Goal: Task Accomplishment & Management: Manage account settings

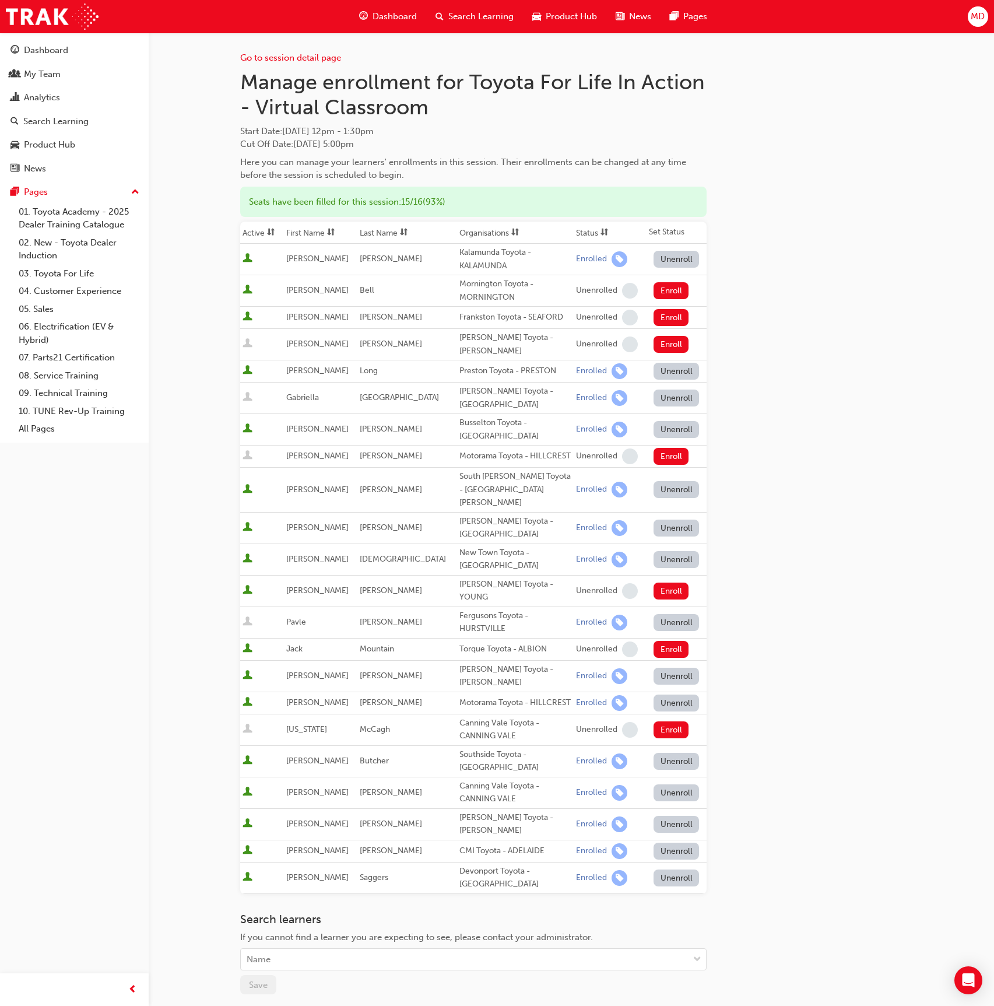
scroll to position [51, 0]
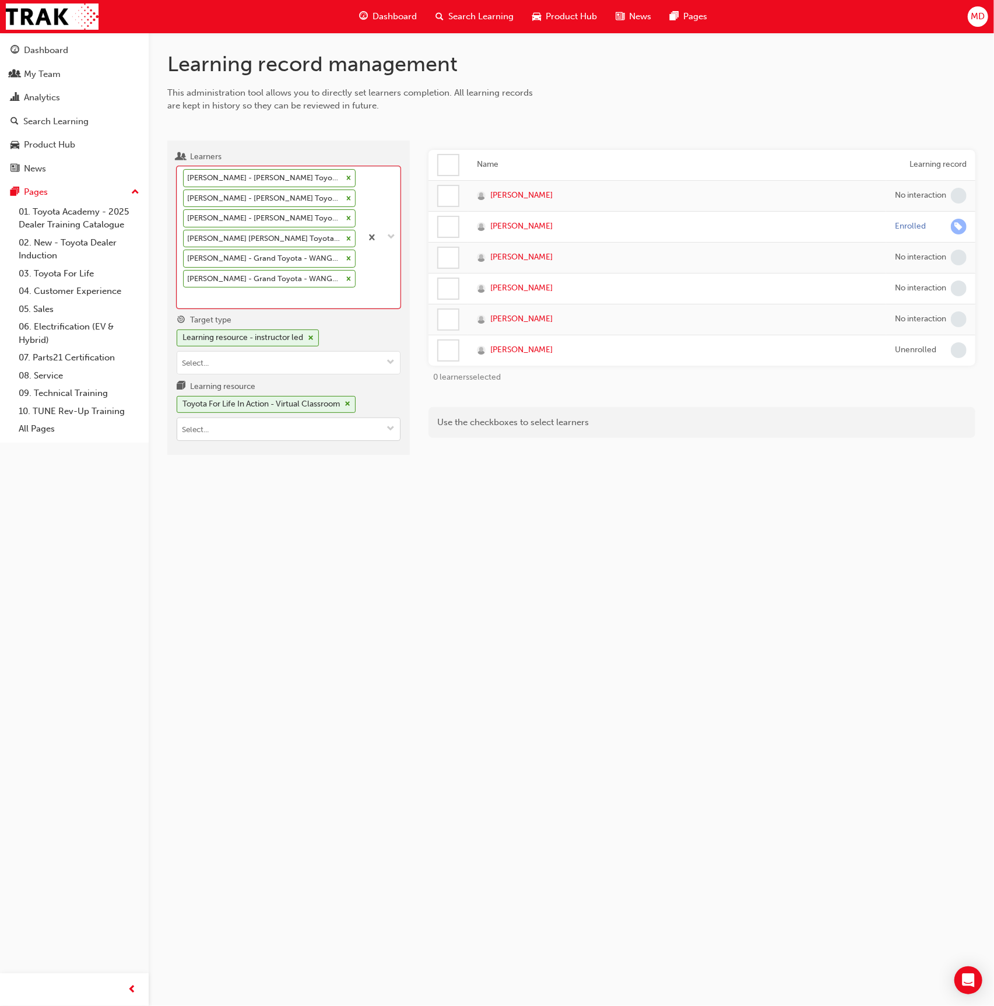
click at [228, 418] on input "Learning resource Toyota For Life In Action - Virtual Classroom" at bounding box center [288, 429] width 223 height 22
type input "ev range"
drag, startPoint x: 257, startPoint y: 318, endPoint x: 248, endPoint y: 328, distance: 12.8
click at [255, 331] on div "Learning resource - instructor led" at bounding box center [243, 337] width 121 height 13
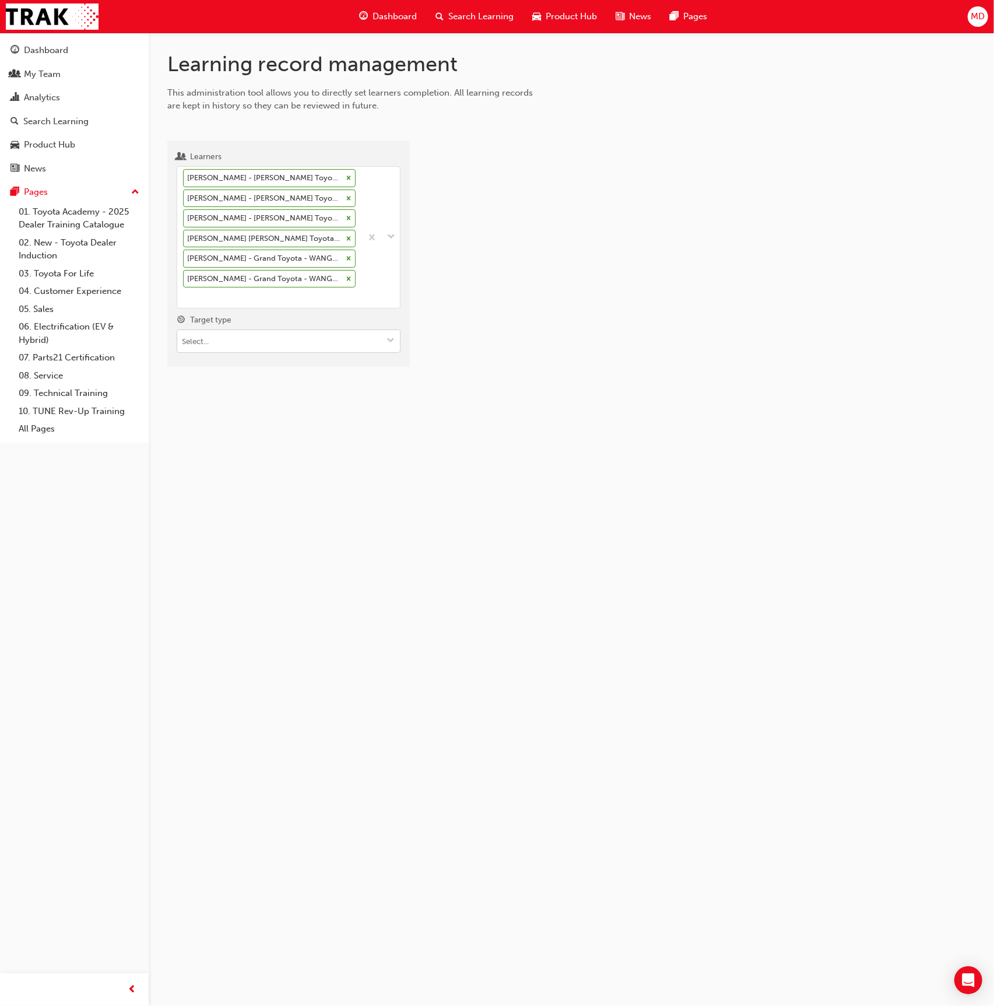
click at [247, 331] on input "Target type" at bounding box center [288, 341] width 223 height 22
drag, startPoint x: 254, startPoint y: 342, endPoint x: 250, endPoint y: 358, distance: 16.3
click at [254, 353] on li "Learning resource - eLearning module" at bounding box center [289, 364] width 224 height 22
click at [241, 397] on input "Learning resource" at bounding box center [288, 408] width 223 height 22
type input "ev range"
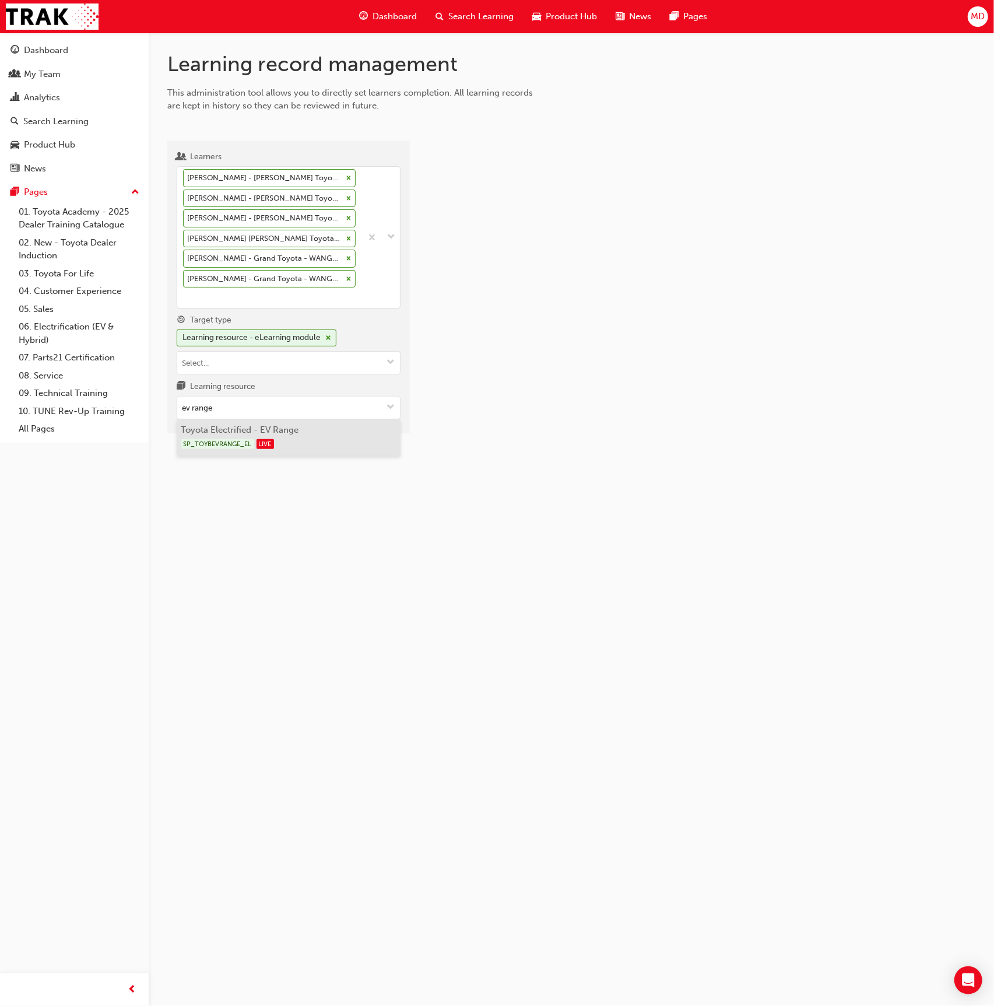
click at [300, 419] on li "Toyota Electrified - EV Range SP_TOYBEVRANGE_EL LIVE" at bounding box center [289, 437] width 224 height 36
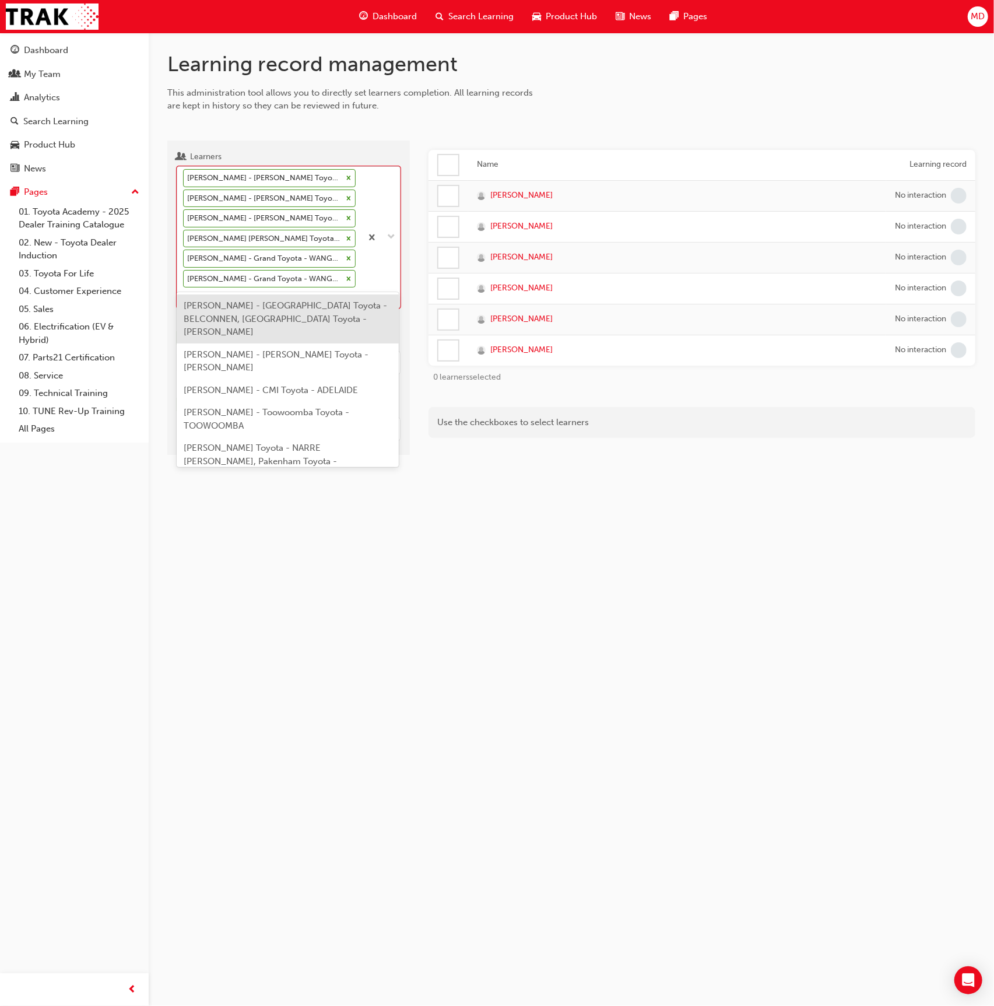
click at [367, 280] on div at bounding box center [381, 237] width 38 height 141
click at [184, 292] on input "Learners option Jack Cooksley - Grand Toyota - WANGARA, selected. option JOEL D…" at bounding box center [183, 297] width 1 height 10
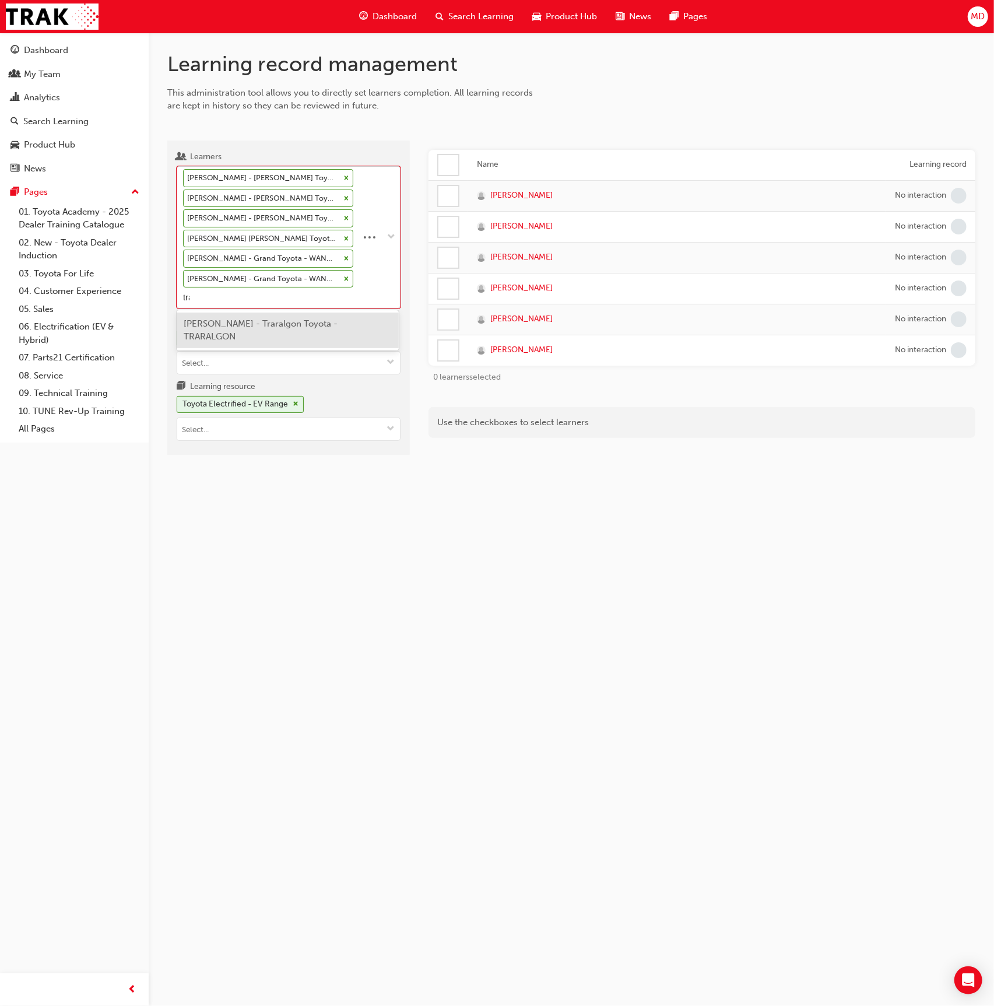
type input "tran"
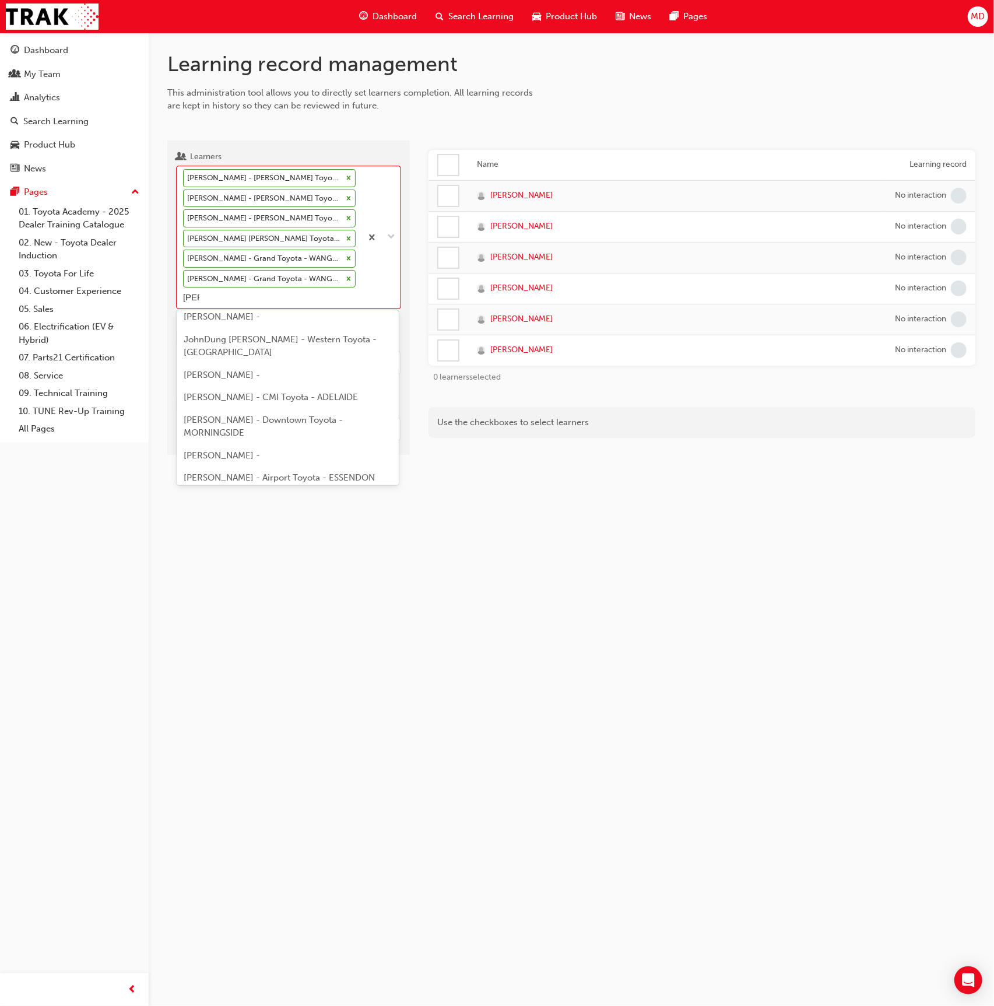
scroll to position [430, 0]
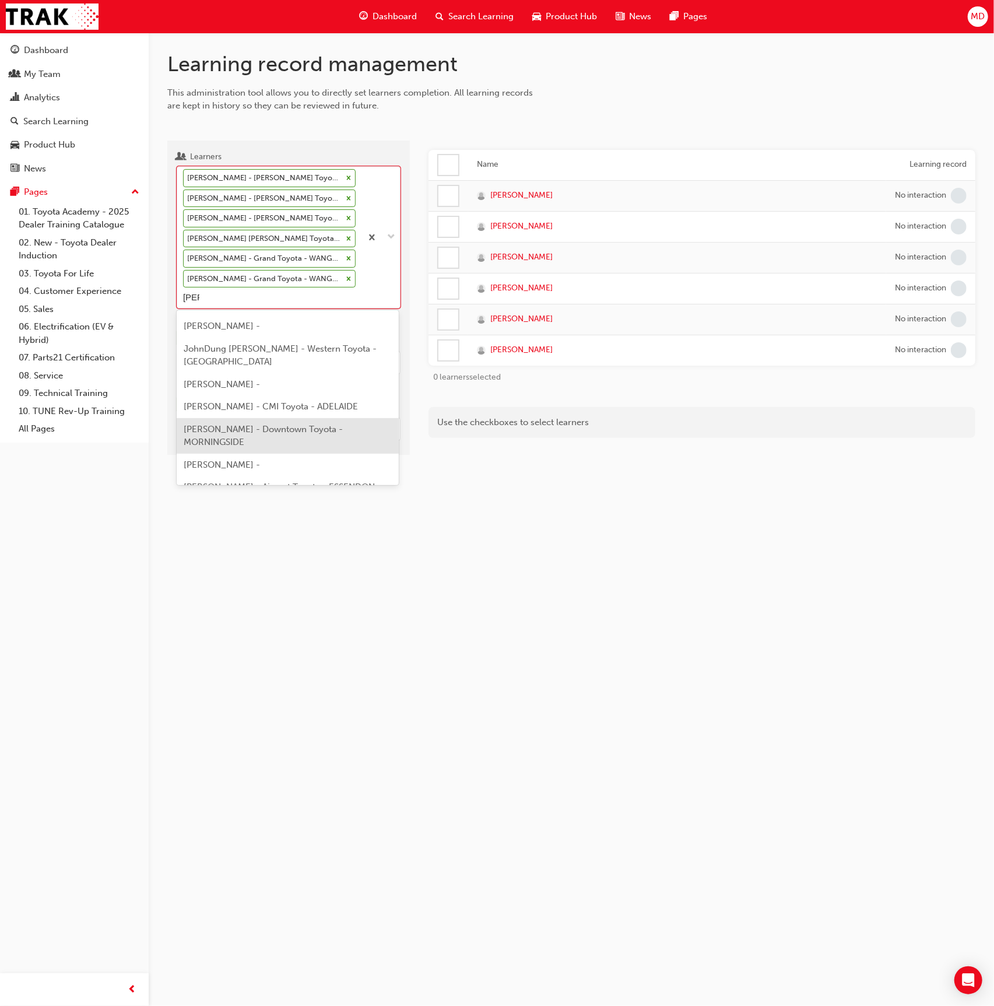
click at [279, 424] on span "Leon Tran - Downtown Toyota - MORNINGSIDE" at bounding box center [263, 436] width 159 height 24
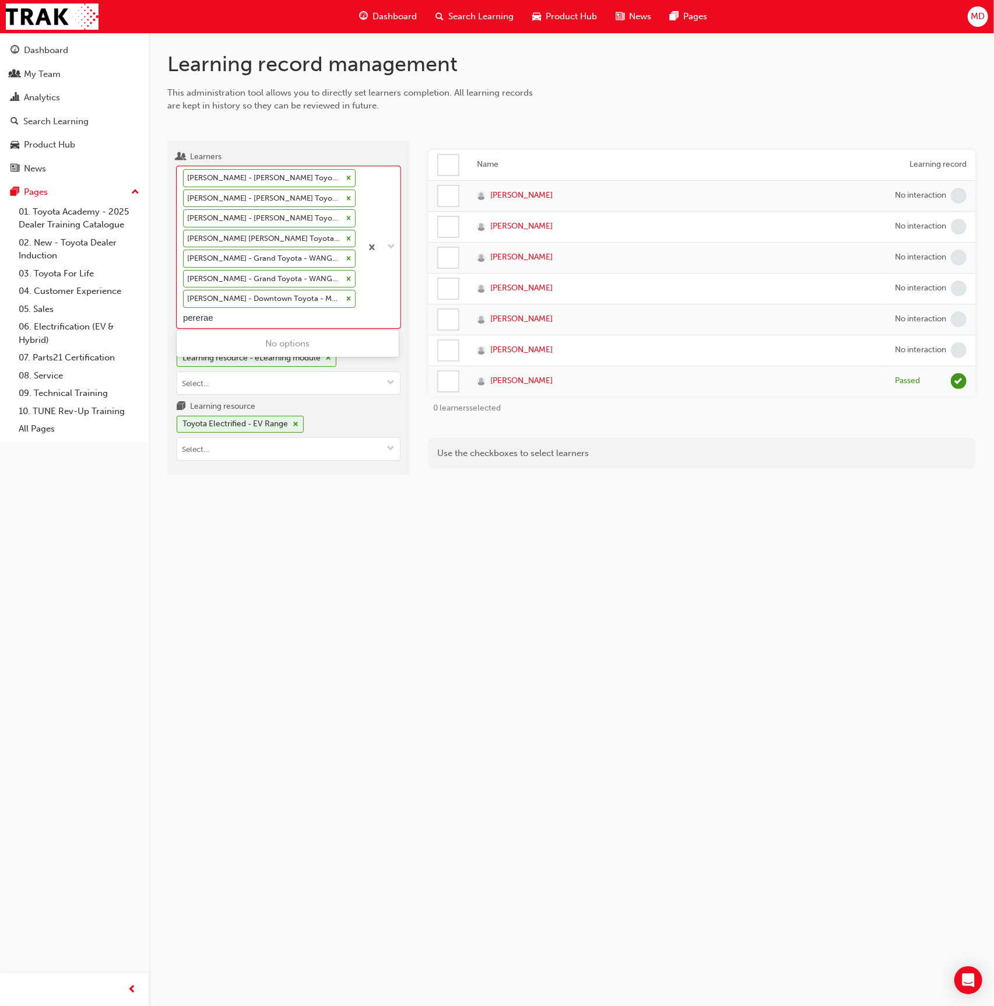
type input "perera"
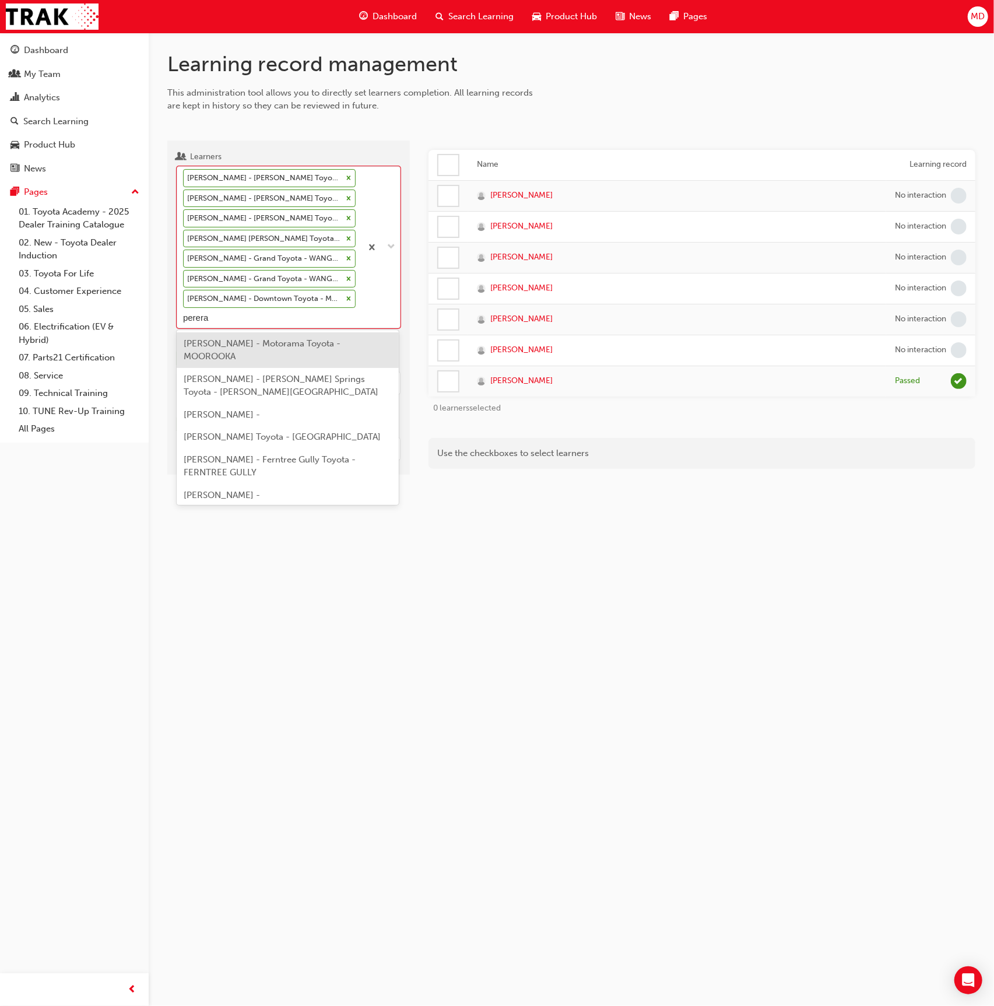
click at [283, 343] on span "Adam Perera - Motorama Toyota - MOOROOKA" at bounding box center [262, 350] width 157 height 24
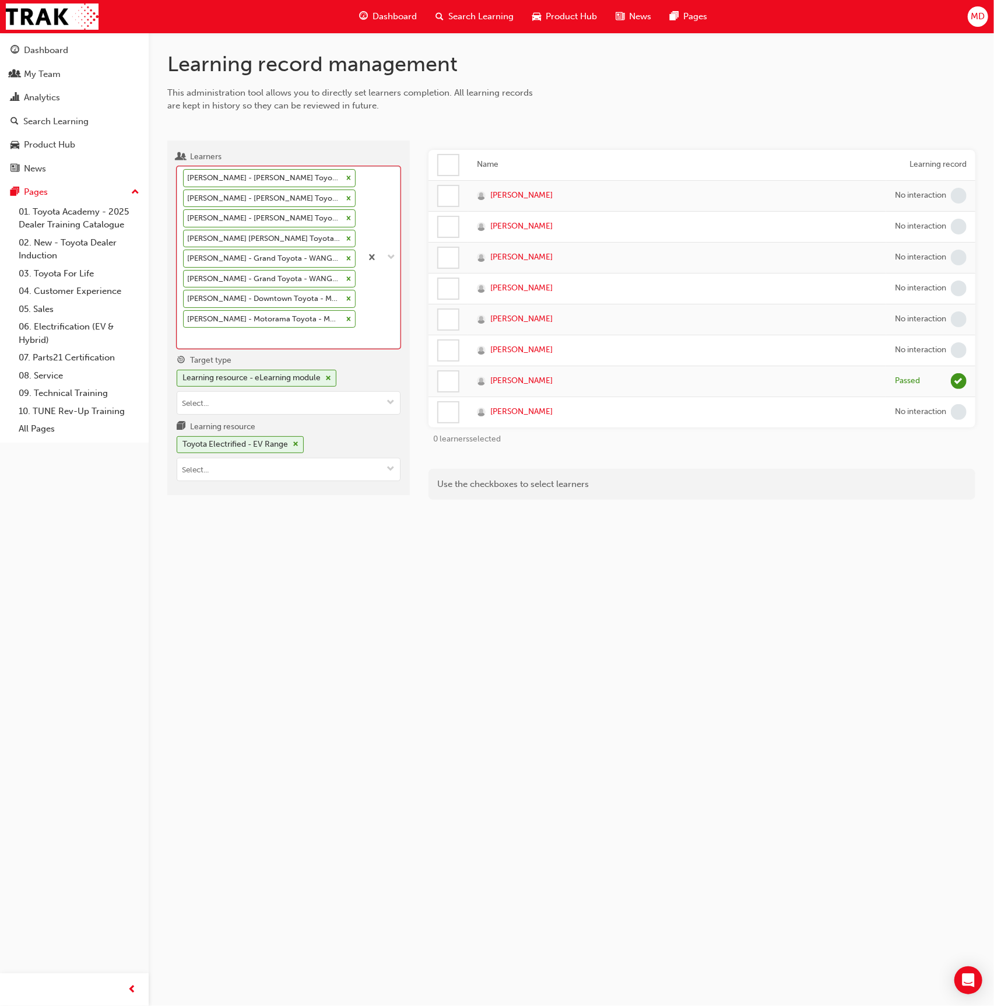
click at [258, 330] on div "Emma Preddy - John Cole Toyota - ATHERTON Kody Johnstone - John Cole Toyota - A…" at bounding box center [269, 257] width 184 height 181
click at [184, 332] on input "Learners option Adam Perera - Motorama Toyota - MOOROOKA, selected. 0 results a…" at bounding box center [183, 337] width 1 height 10
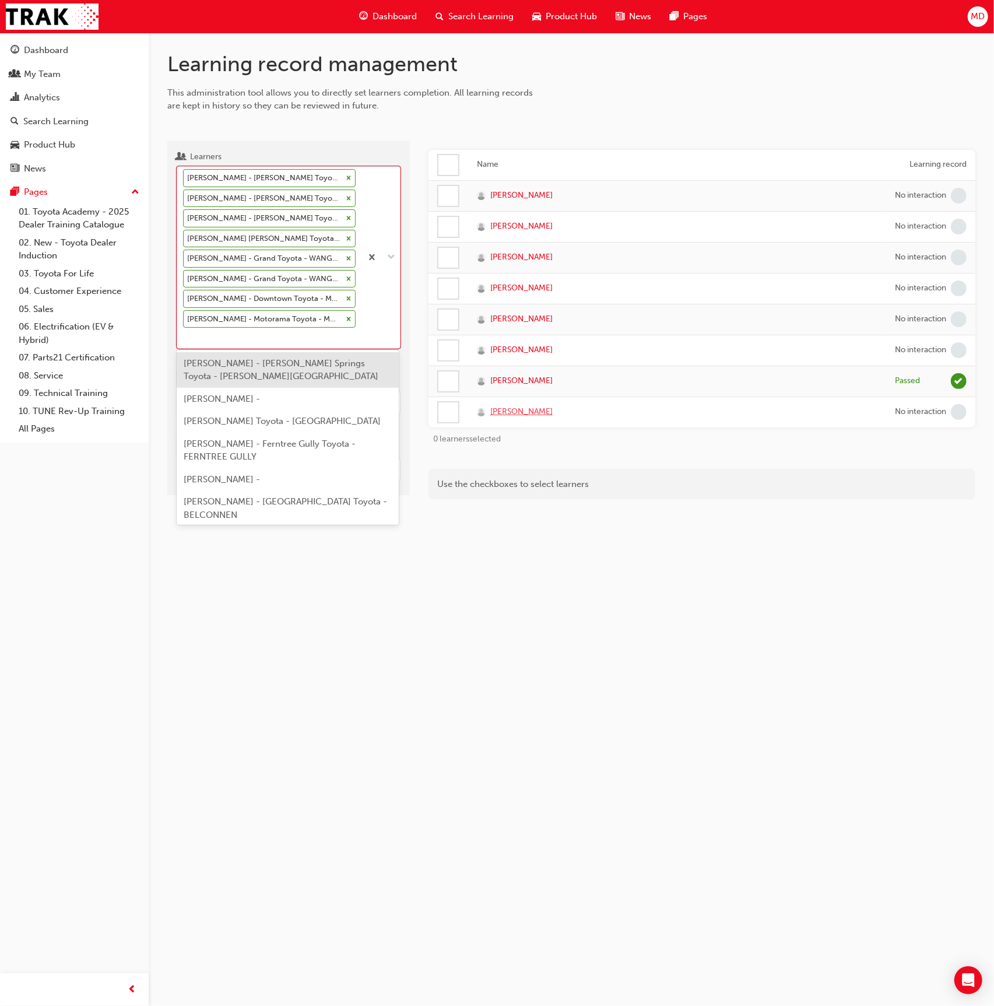
click at [521, 406] on span "Adam Perera" at bounding box center [521, 411] width 62 height 13
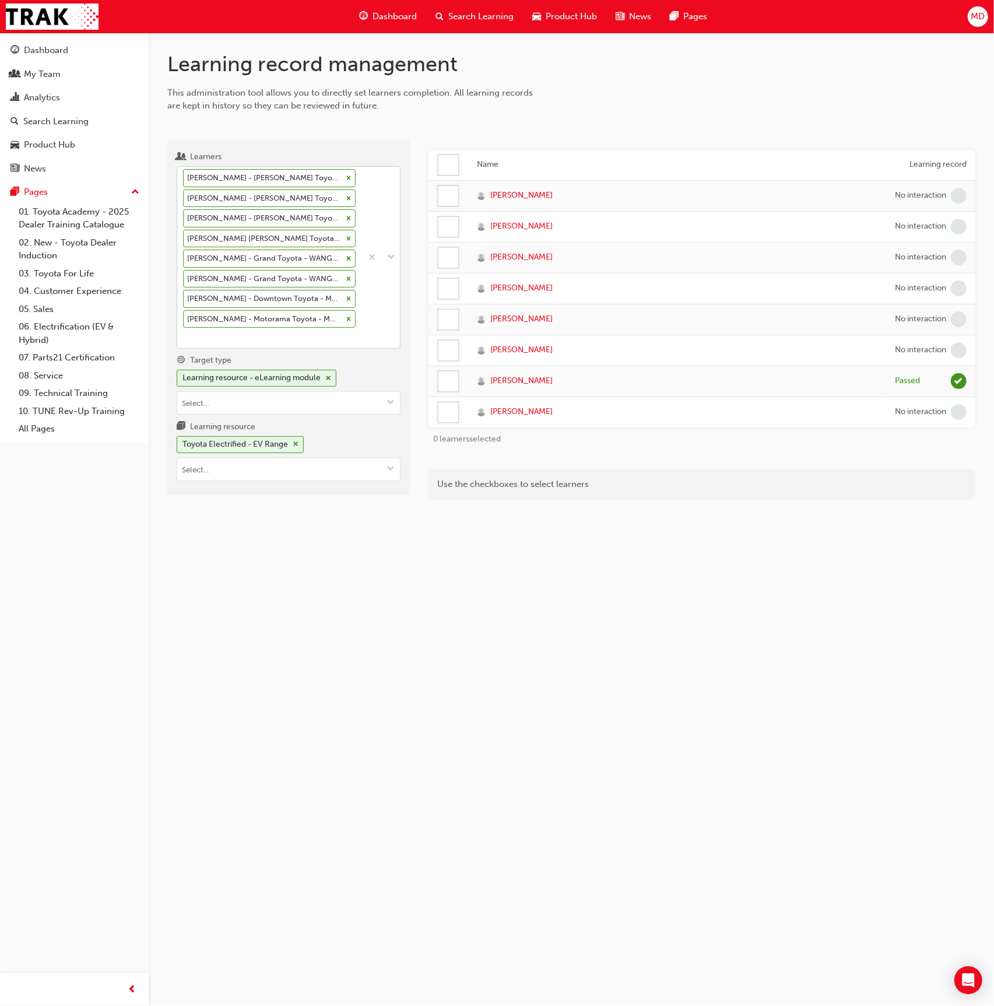
click at [233, 331] on div "Emma Preddy - John Cole Toyota - ATHERTON Kody Johnstone - John Cole Toyota - A…" at bounding box center [269, 257] width 184 height 181
click at [184, 332] on input "Learners Emma Preddy - John Cole Toyota - ATHERTON Kody Johnstone - John Cole T…" at bounding box center [183, 337] width 1 height 10
type input "coleston"
click at [231, 359] on span "Shakira Coleston - Yarra Valley Toyota - LILYDALE" at bounding box center [283, 370] width 198 height 24
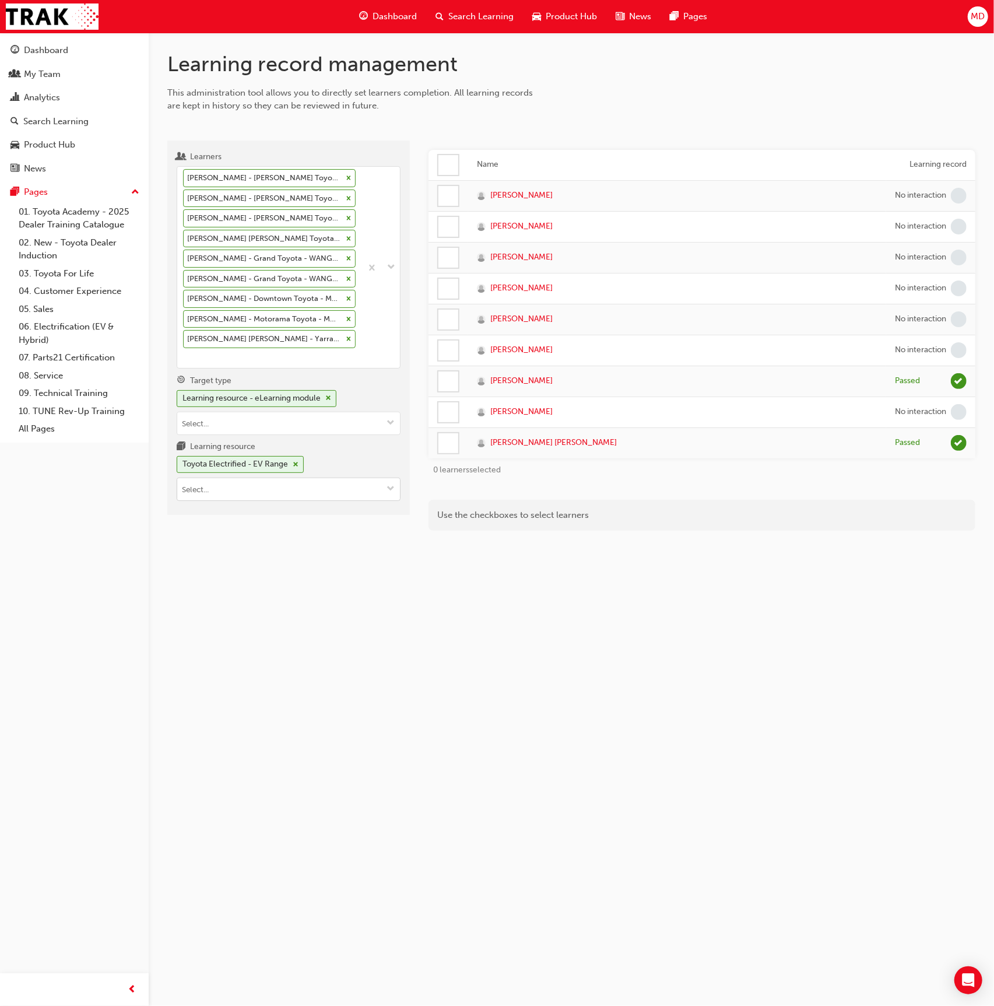
click at [258, 487] on input "Learning resource Toyota Electrified - EV Range" at bounding box center [288, 489] width 223 height 22
type input "sales fund"
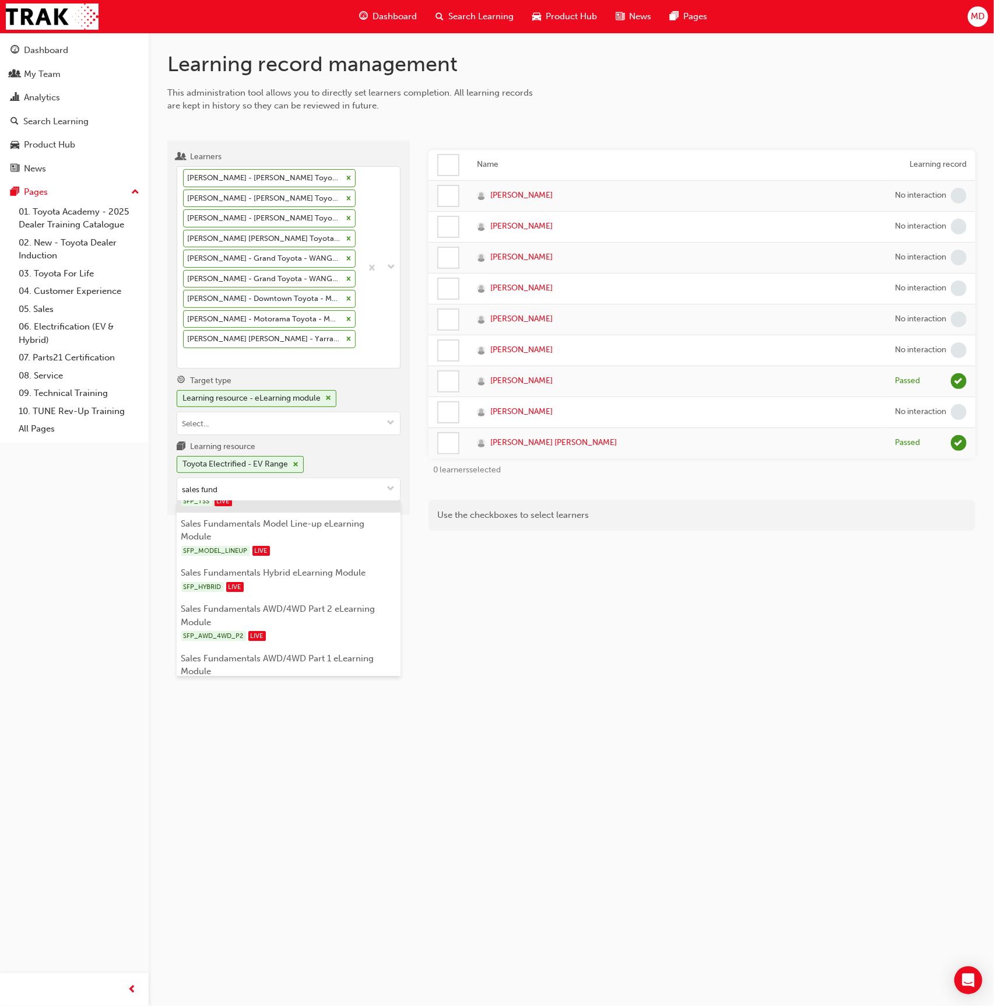
scroll to position [105, 0]
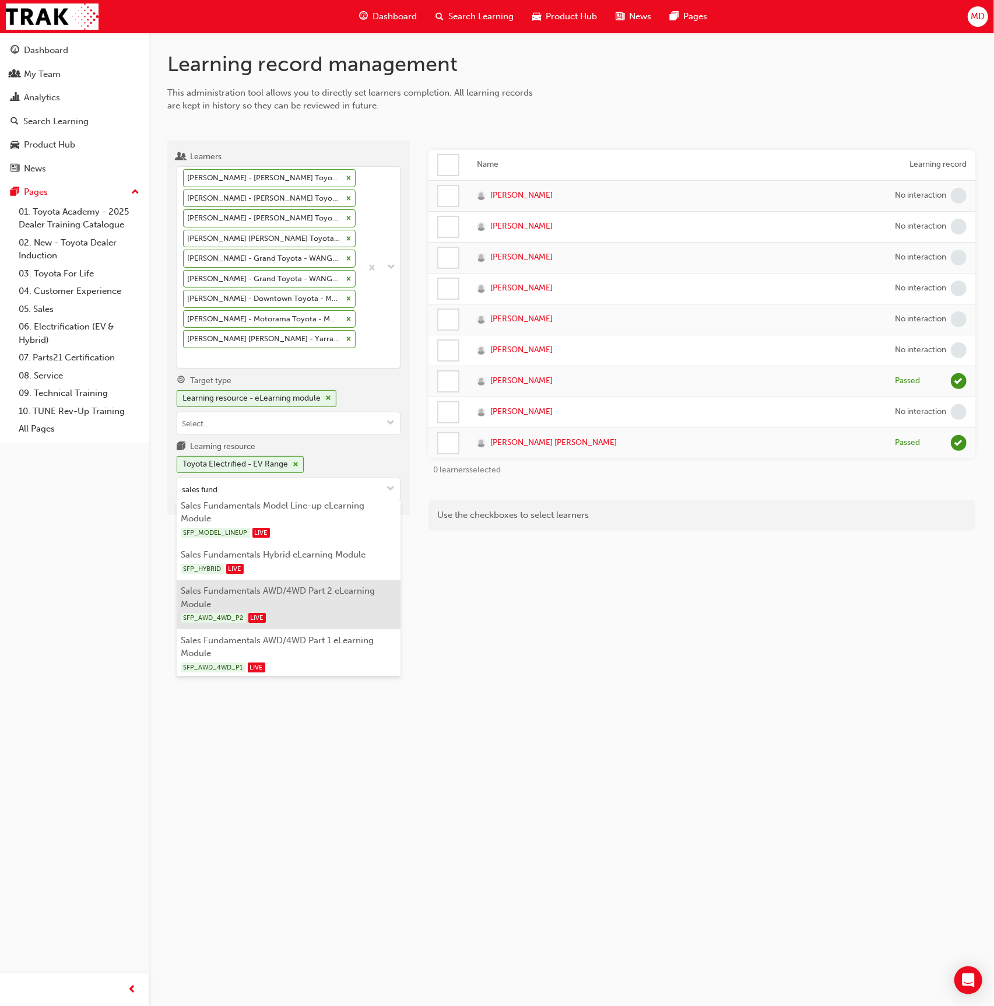
click at [335, 587] on li "Sales Fundamentals AWD/4WD Part 2 eLearning Module SFP_AWD_4WD_P2 LIVE" at bounding box center [289, 605] width 224 height 50
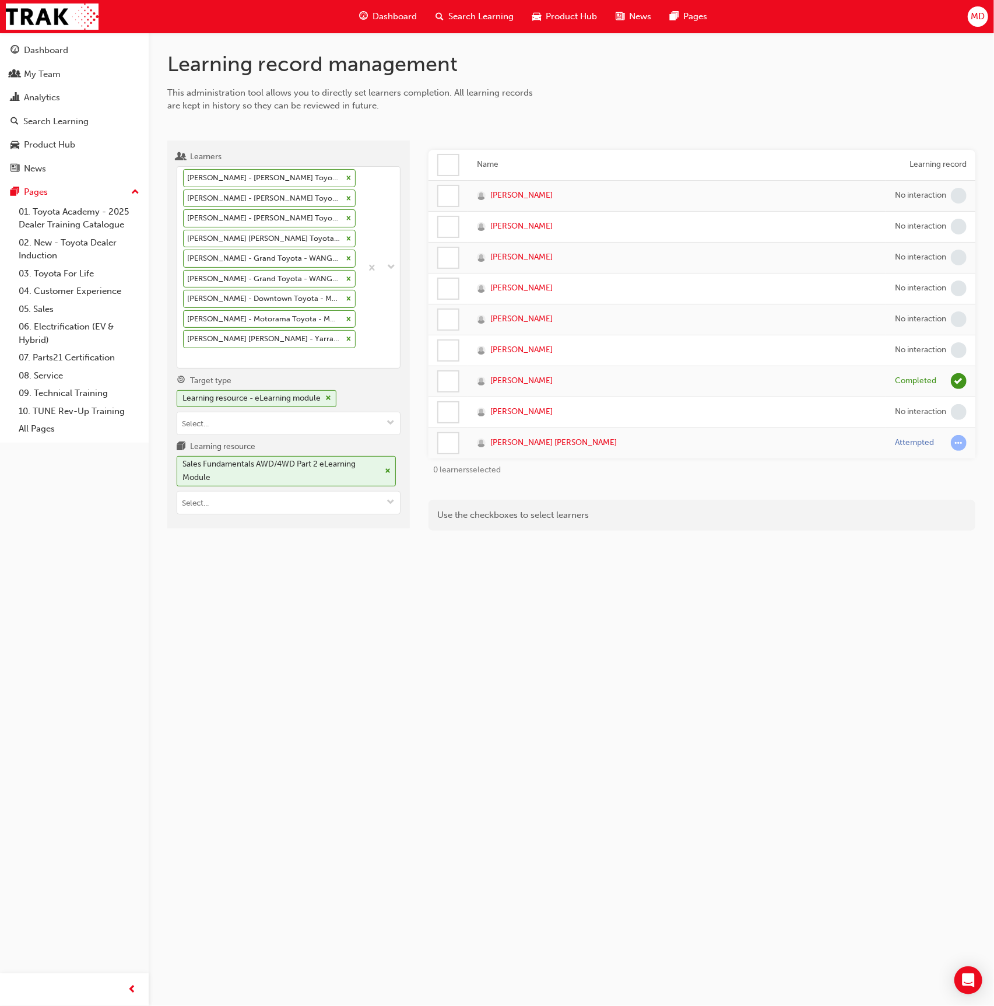
click at [447, 438] on div at bounding box center [448, 443] width 20 height 20
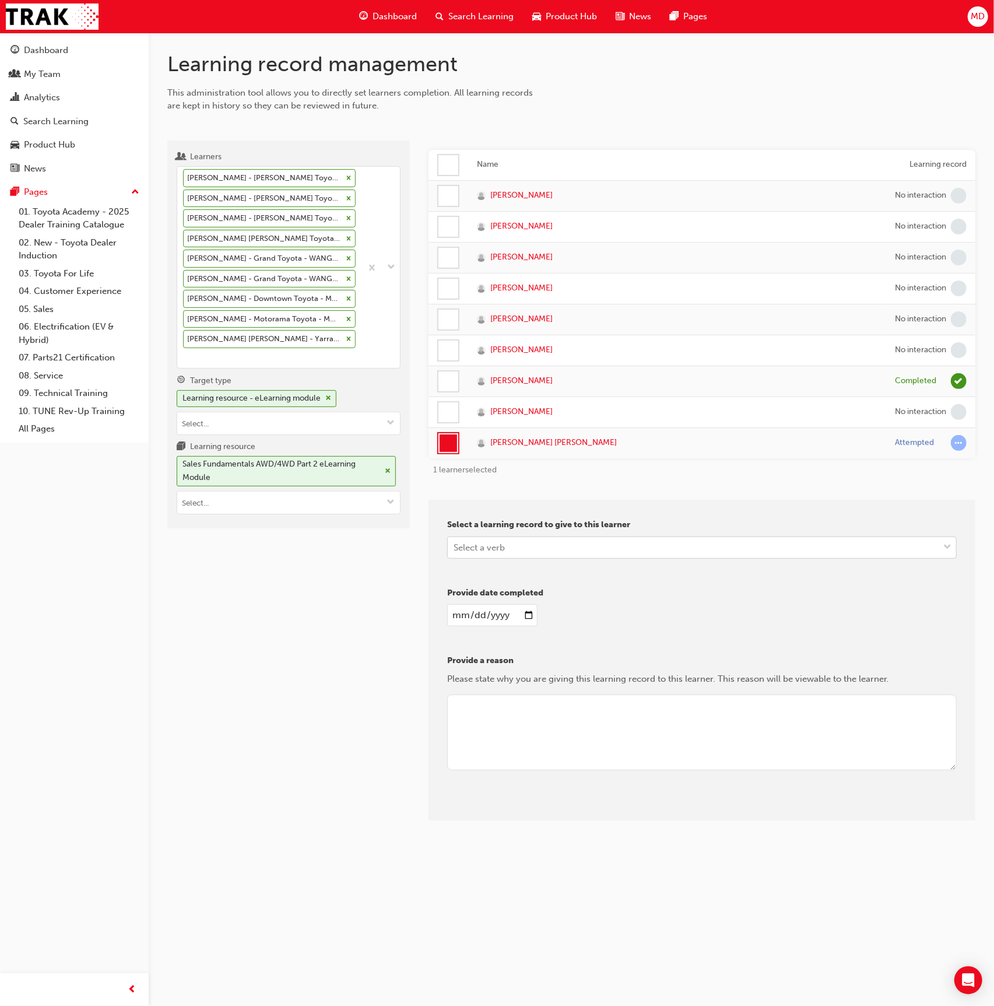
click at [505, 550] on div "Select a verb" at bounding box center [693, 547] width 491 height 20
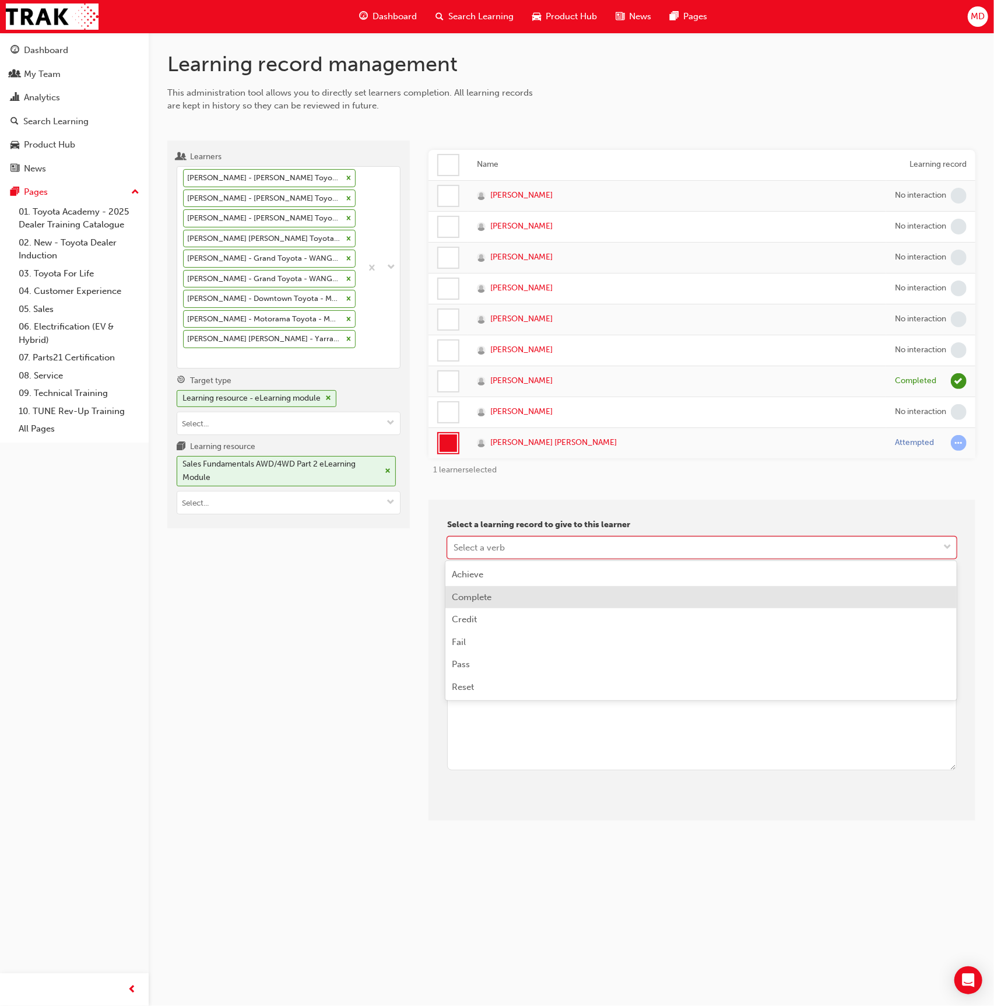
click at [499, 598] on div "Complete" at bounding box center [701, 597] width 512 height 23
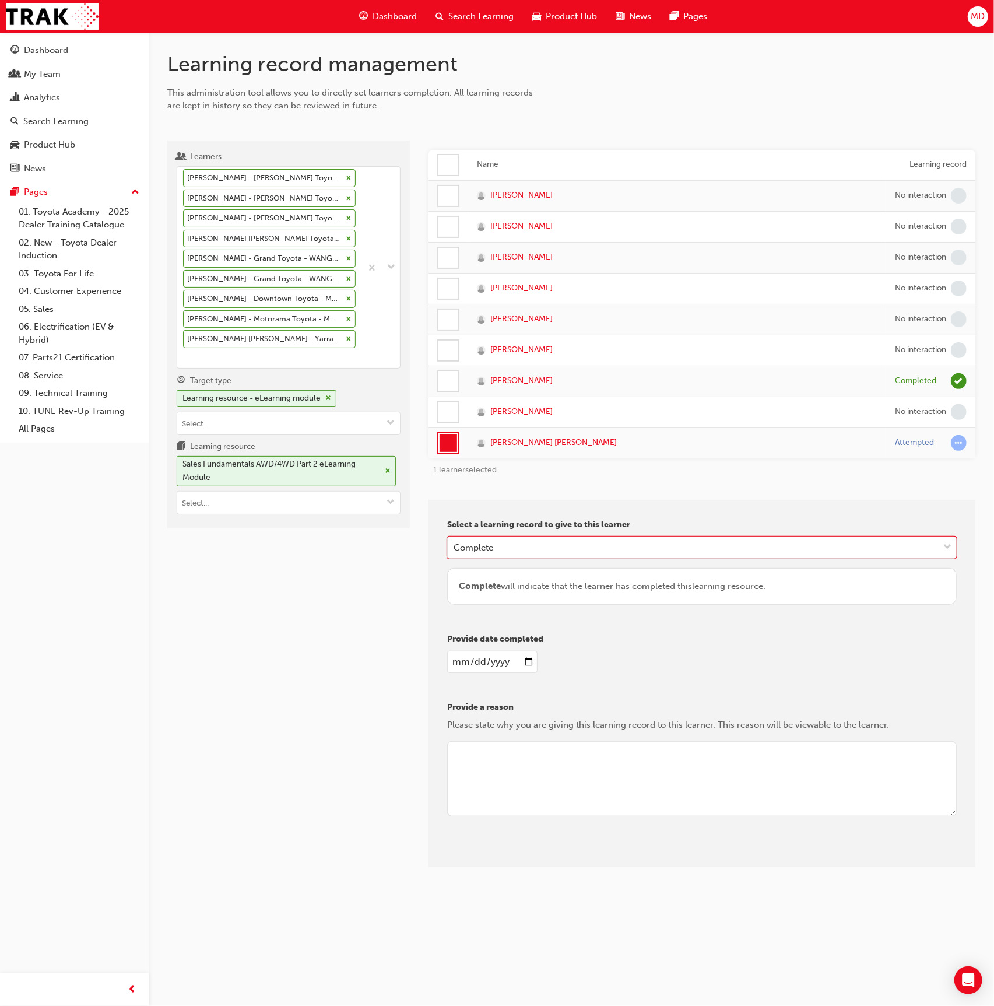
click at [461, 655] on input "date" at bounding box center [492, 662] width 90 height 22
type input "2025-05-20"
click at [591, 799] on textarea at bounding box center [702, 779] width 510 height 76
type textarea "admin"
click at [680, 679] on div "Provide date completed 2025-05-20" at bounding box center [702, 658] width 510 height 50
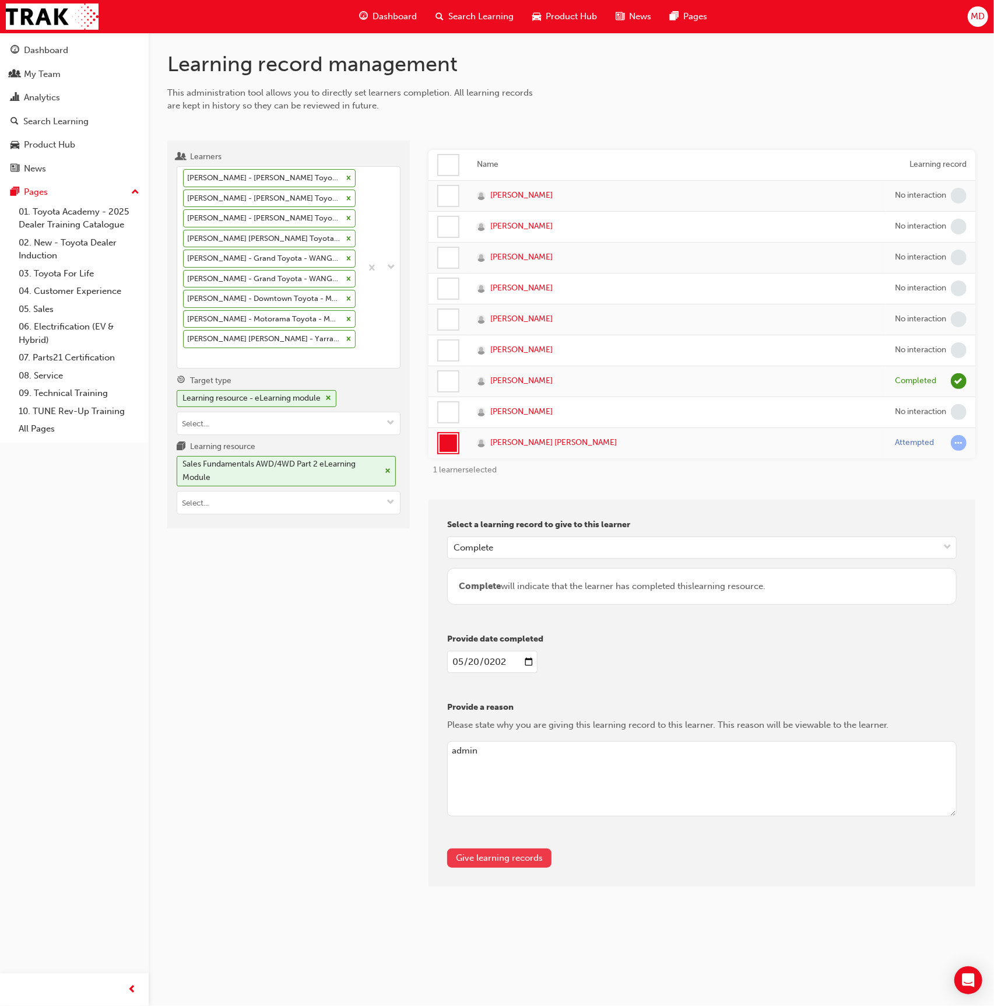
click at [521, 858] on button "Give learning records" at bounding box center [499, 857] width 104 height 19
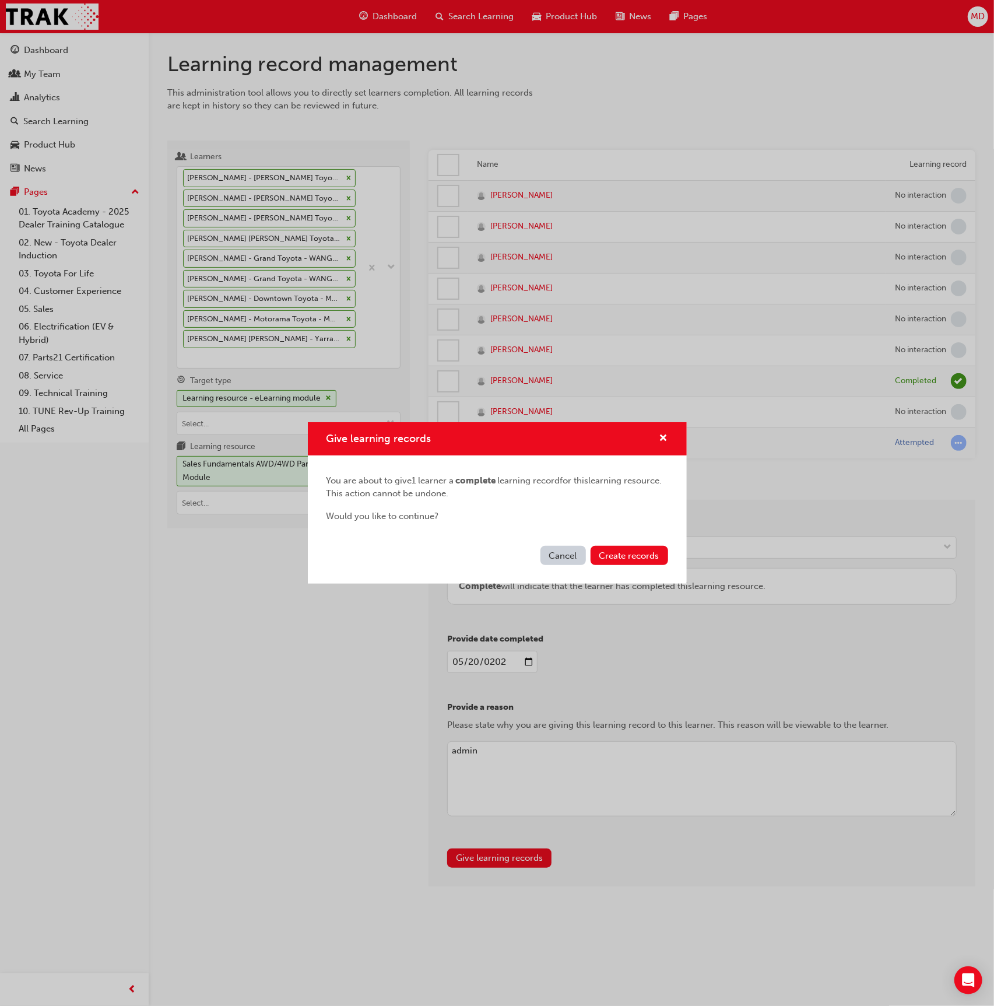
click at [635, 567] on div "Cancel Create records" at bounding box center [497, 562] width 379 height 43
click at [641, 555] on span "Create records" at bounding box center [629, 555] width 60 height 10
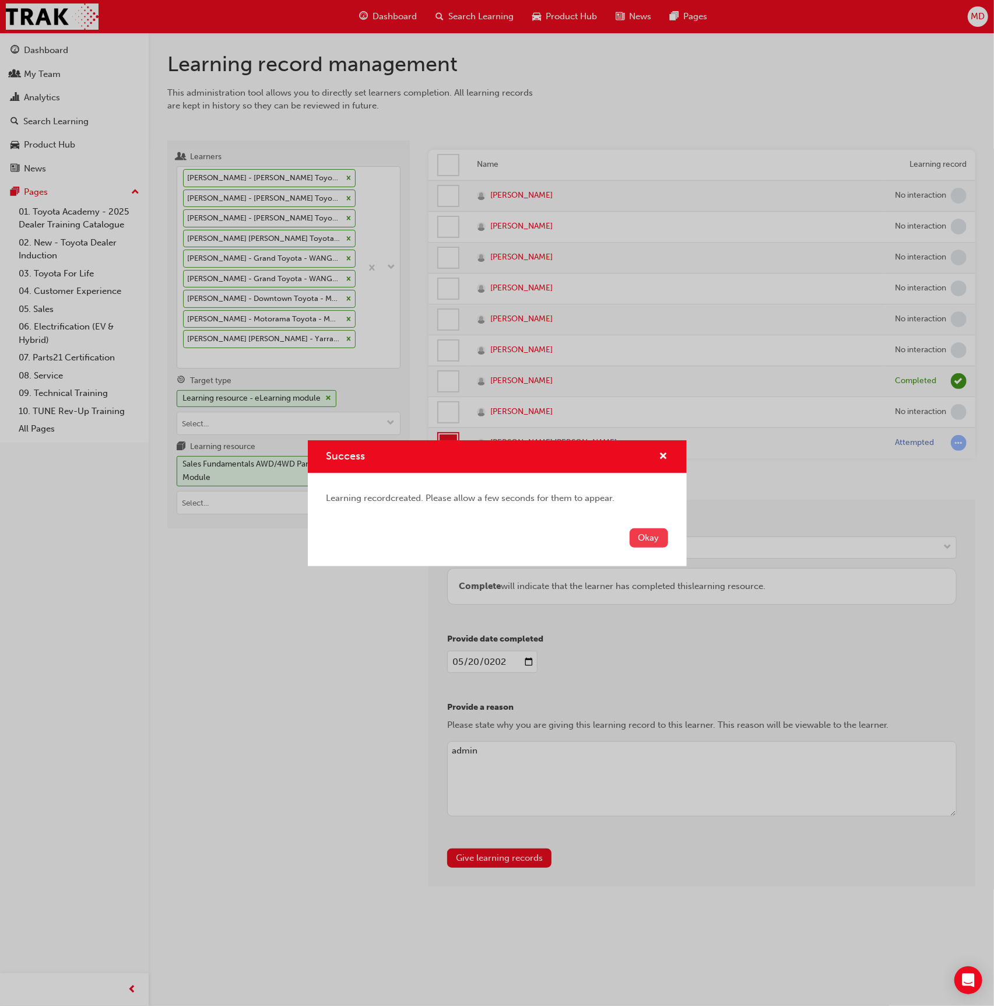
click at [655, 536] on button "Okay" at bounding box center [649, 537] width 38 height 19
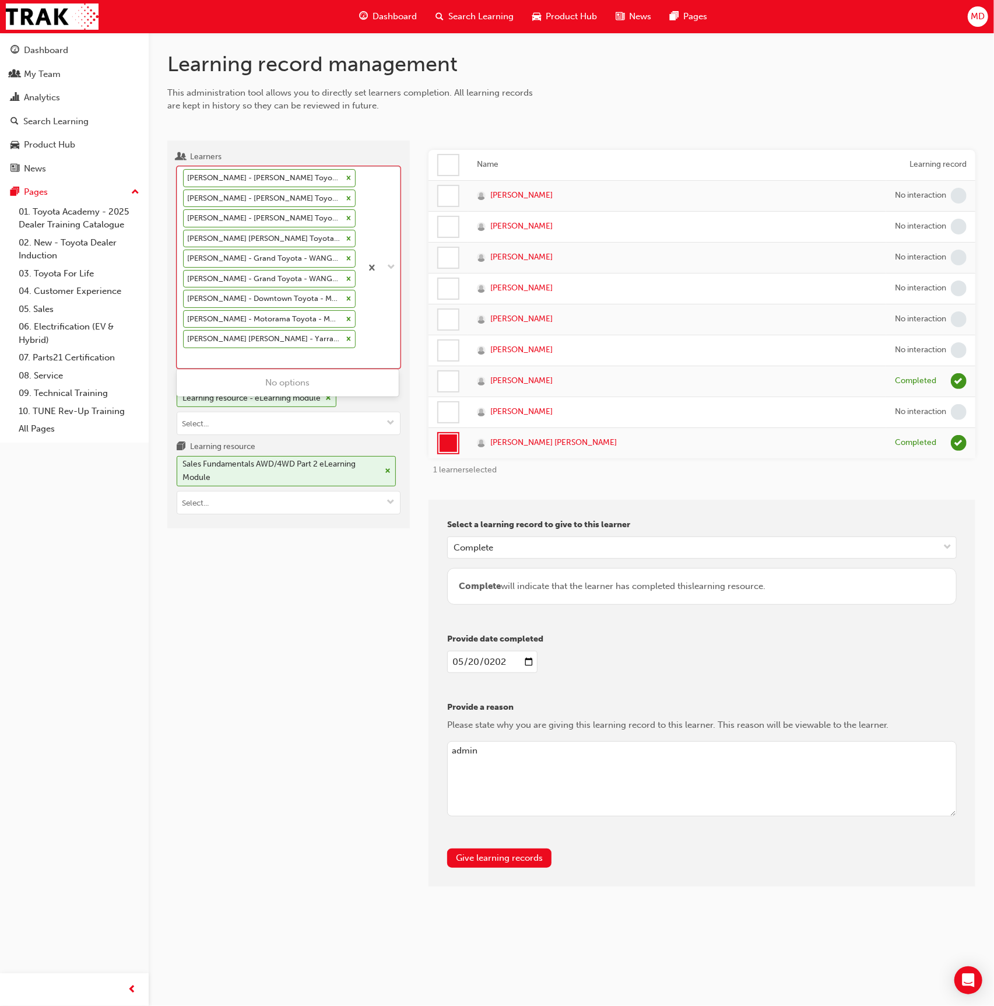
click at [243, 355] on div "Emma Preddy - John Cole Toyota - ATHERTON Kody Johnstone - John Cole Toyota - A…" at bounding box center [269, 267] width 184 height 201
click at [184, 355] on input "Learners option Shakira Coleston - Yarra Valley Toyota - LILYDALE, selected. 0 …" at bounding box center [183, 358] width 1 height 10
type input "pinder"
click at [243, 389] on div "Simon Pinder - Murray Bridge Toyota - MURRAY BRIDGE" at bounding box center [288, 389] width 222 height 36
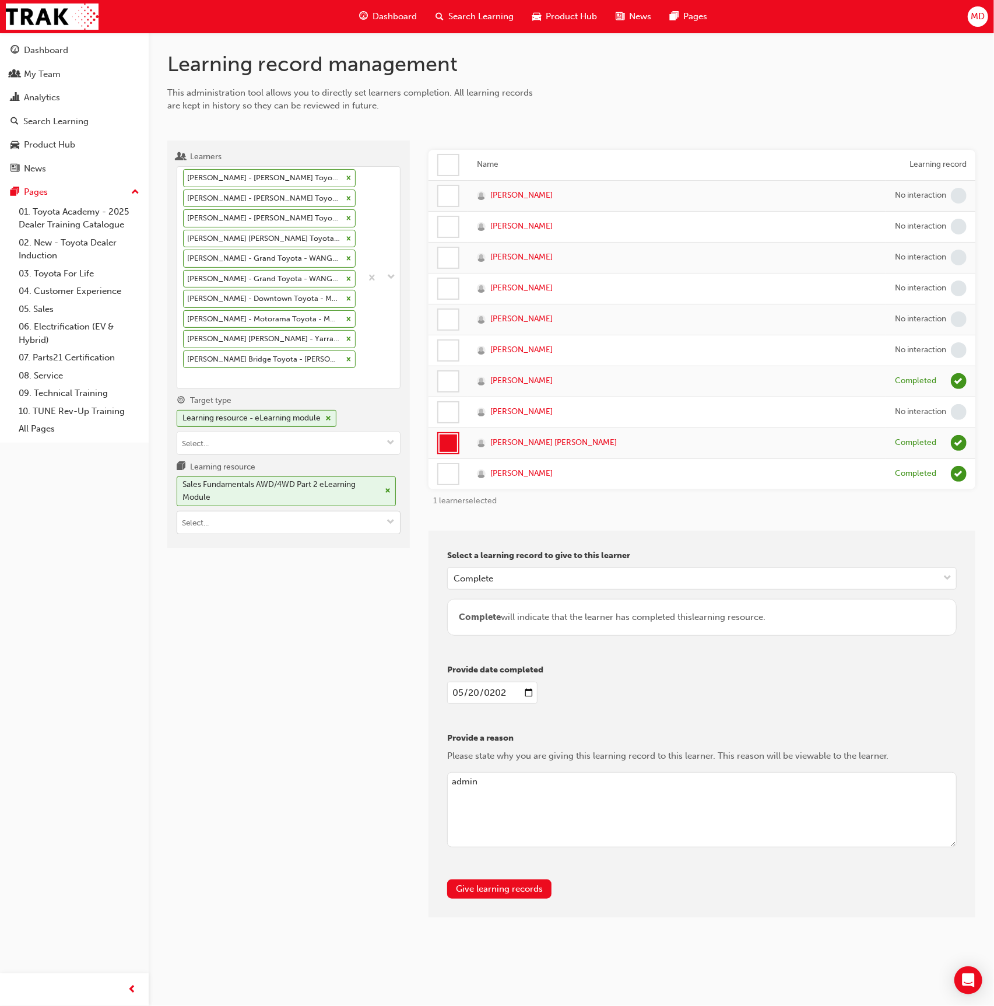
click at [267, 518] on input "Learning resource Sales Fundamentals AWD/4WD Part 2 eLearning Module" at bounding box center [288, 522] width 223 height 22
type input "owaf"
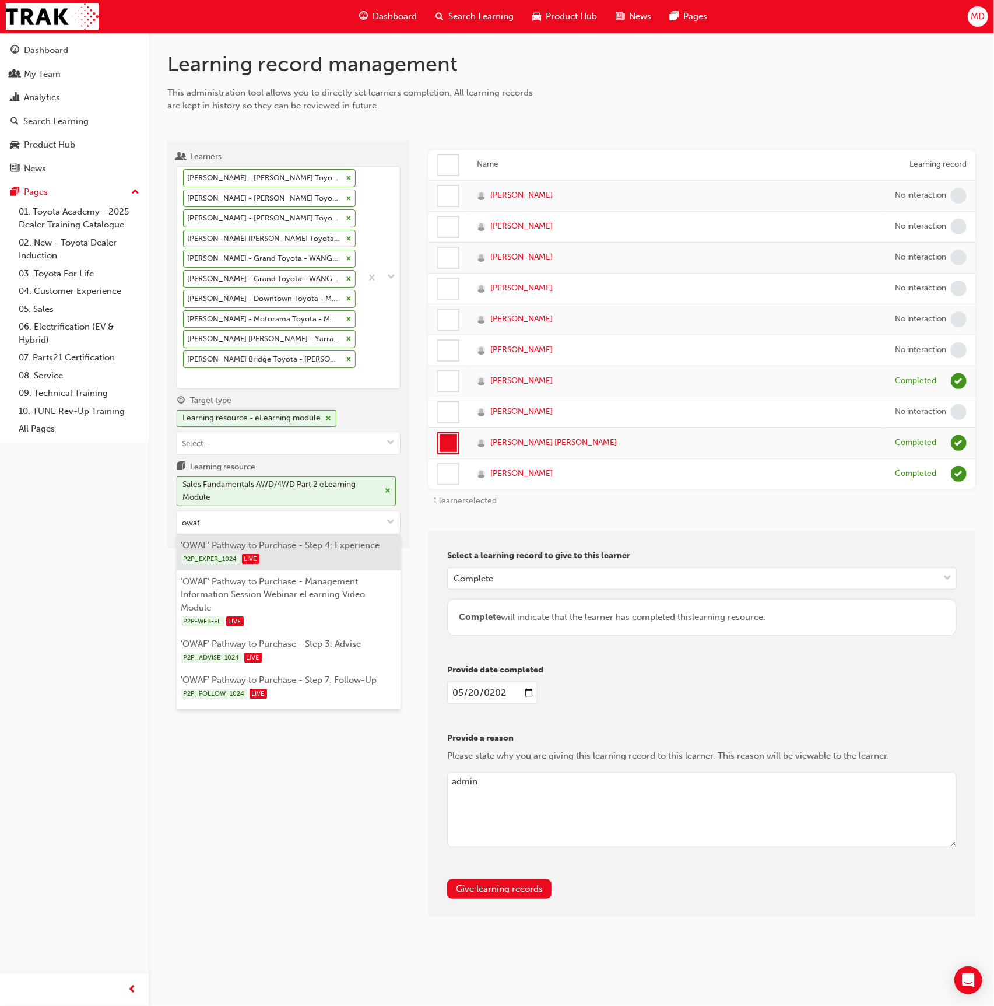
click at [293, 545] on li "'OWAF' Pathway to Purchase - Step 4: Experience P2P_EXPER_1024 LIVE" at bounding box center [289, 552] width 224 height 36
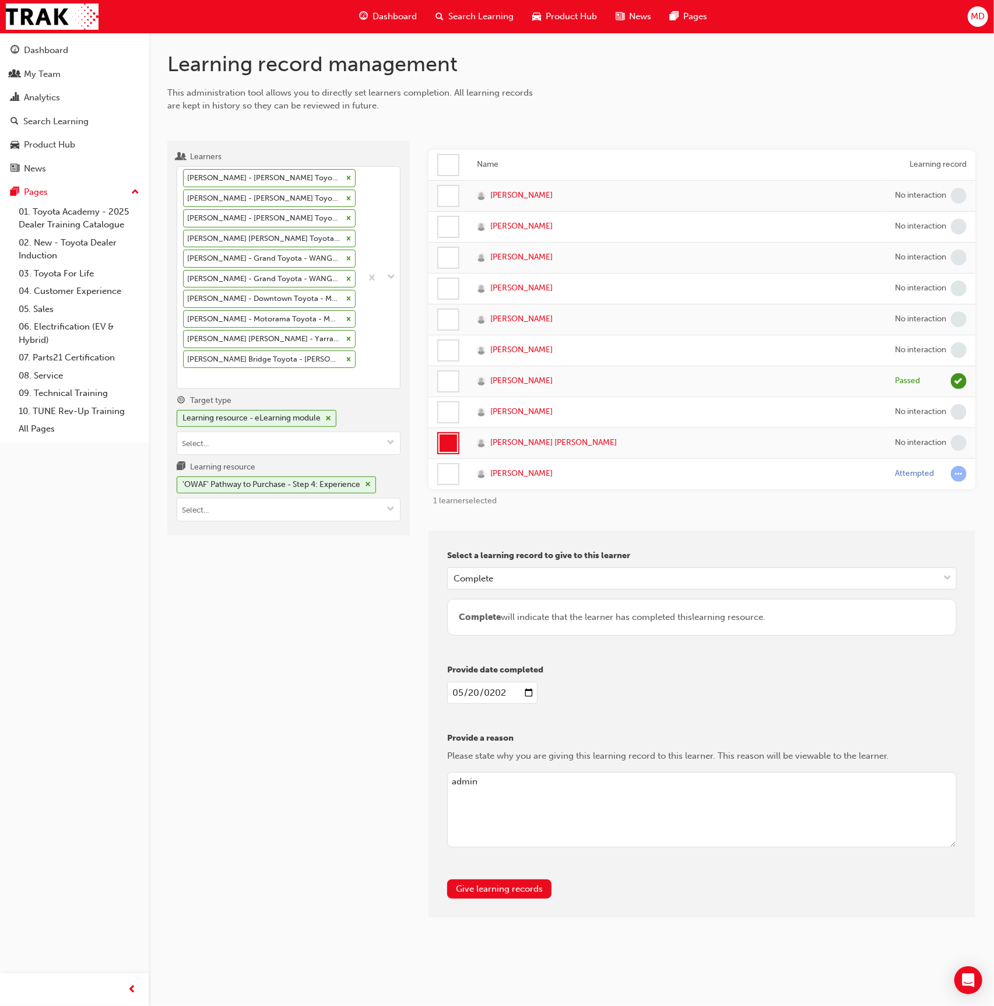
click at [437, 470] on td at bounding box center [449, 473] width 40 height 31
click at [444, 464] on div at bounding box center [448, 474] width 20 height 20
drag, startPoint x: 448, startPoint y: 437, endPoint x: 626, endPoint y: 447, distance: 177.5
click at [449, 437] on div at bounding box center [448, 442] width 17 height 17
click at [457, 689] on input "2025-05-20" at bounding box center [492, 693] width 90 height 22
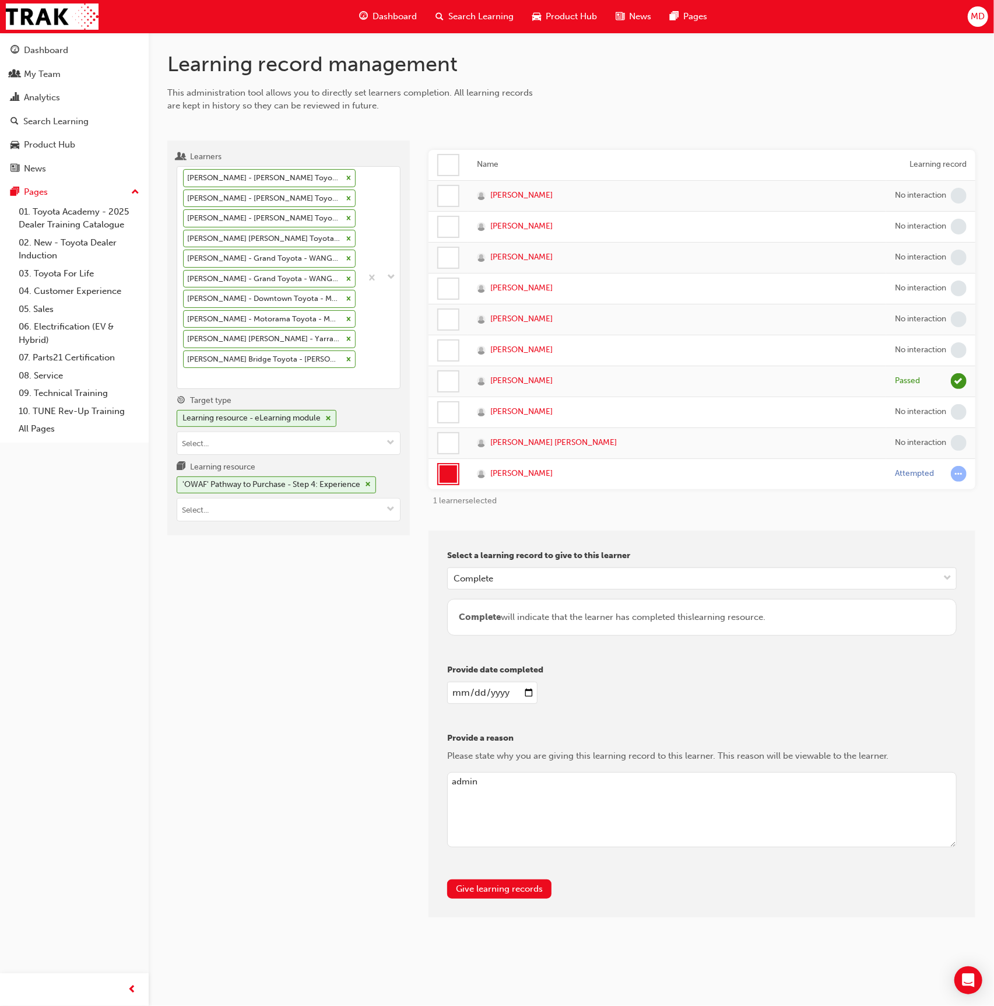
type input "2025-05-20"
type input "2025-08-20"
click at [552, 889] on div "Give learning records" at bounding box center [702, 888] width 510 height 19
click at [516, 890] on button "Give learning records" at bounding box center [499, 888] width 104 height 19
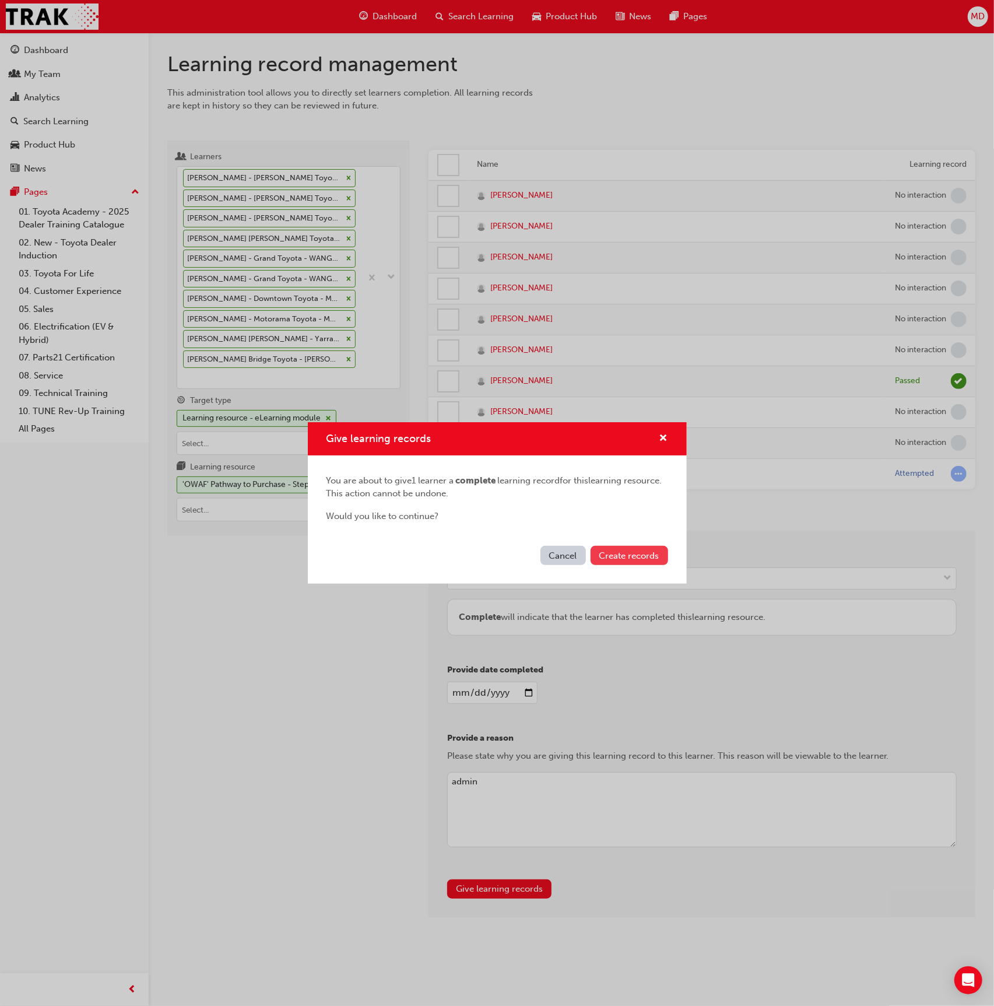
click at [648, 561] on button "Create records" at bounding box center [630, 555] width 78 height 19
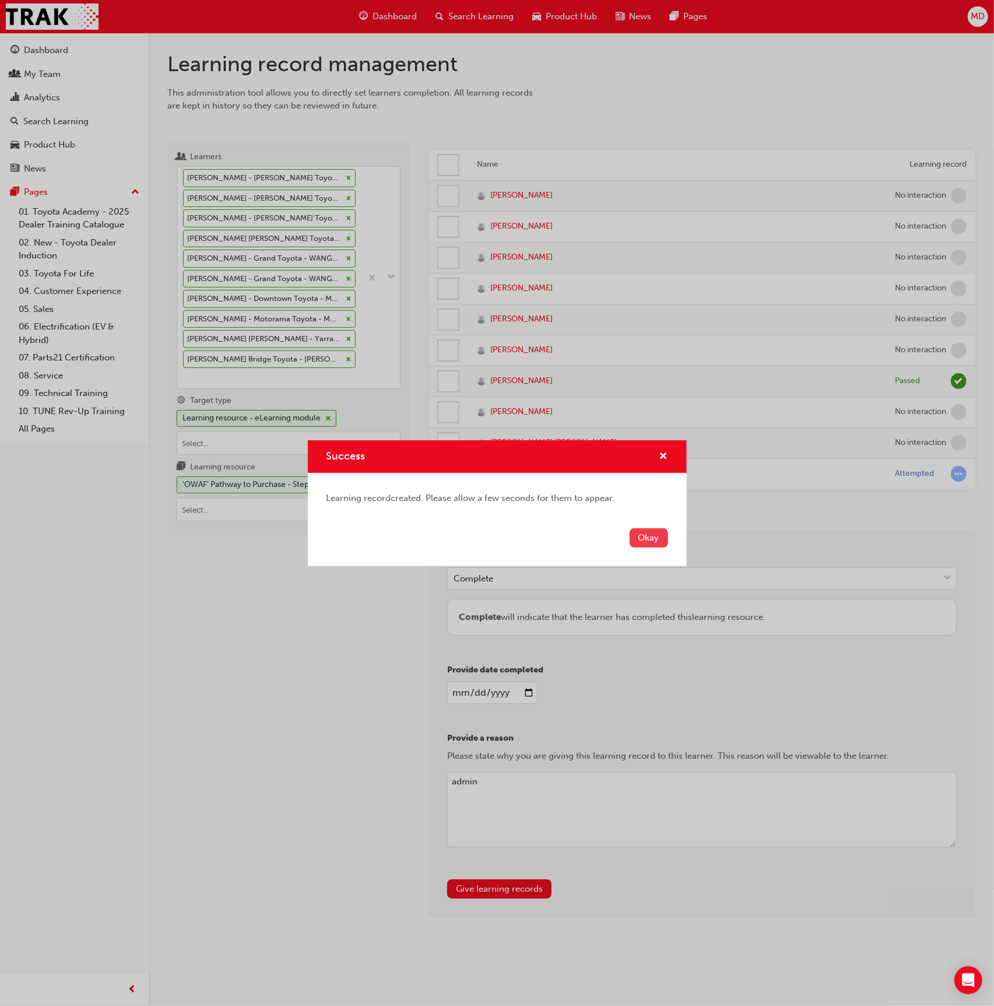
click at [658, 539] on button "Okay" at bounding box center [649, 537] width 38 height 19
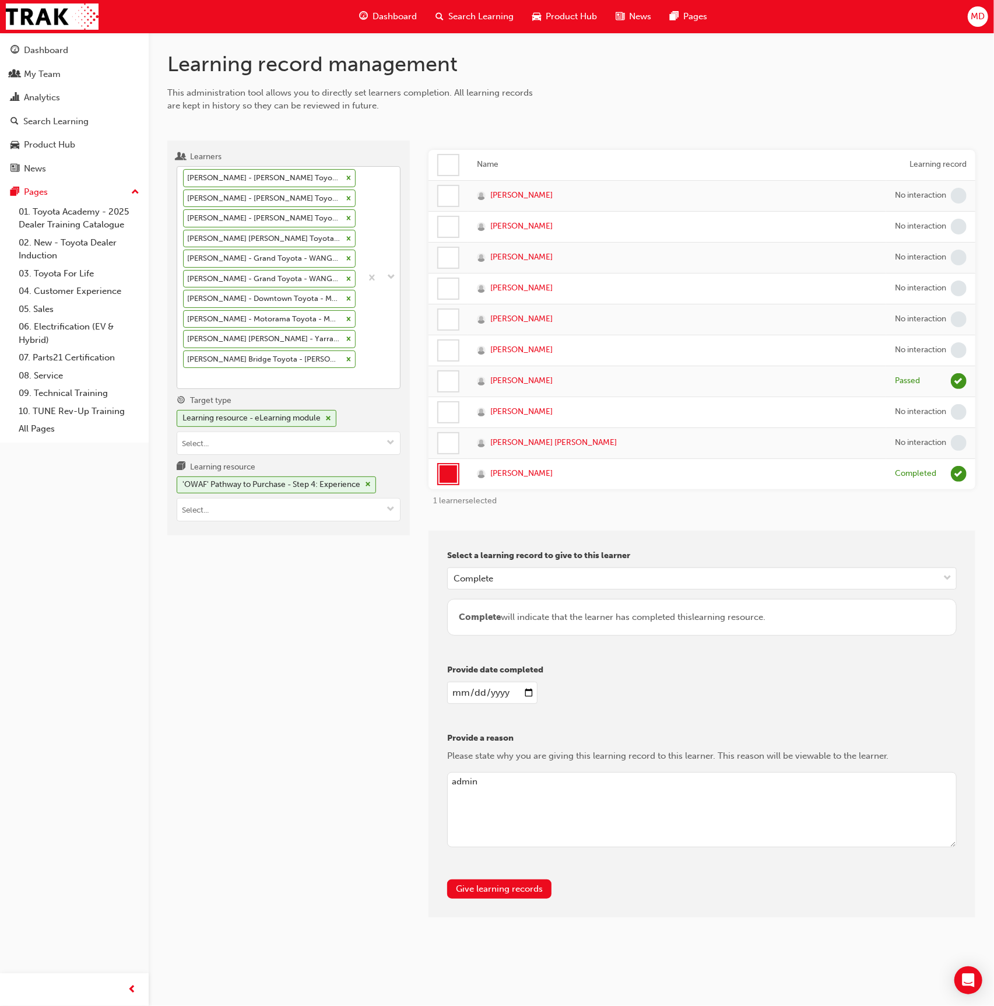
click at [226, 379] on div "Emma Preddy - John Cole Toyota - ATHERTON Kody Johnstone - John Cole Toyota - A…" at bounding box center [269, 278] width 184 height 222
click at [184, 379] on input "Learners Emma Preddy - John Cole Toyota - ATHERTON Kody Johnstone - John Cole T…" at bounding box center [183, 378] width 1 height 10
type input "lynch"
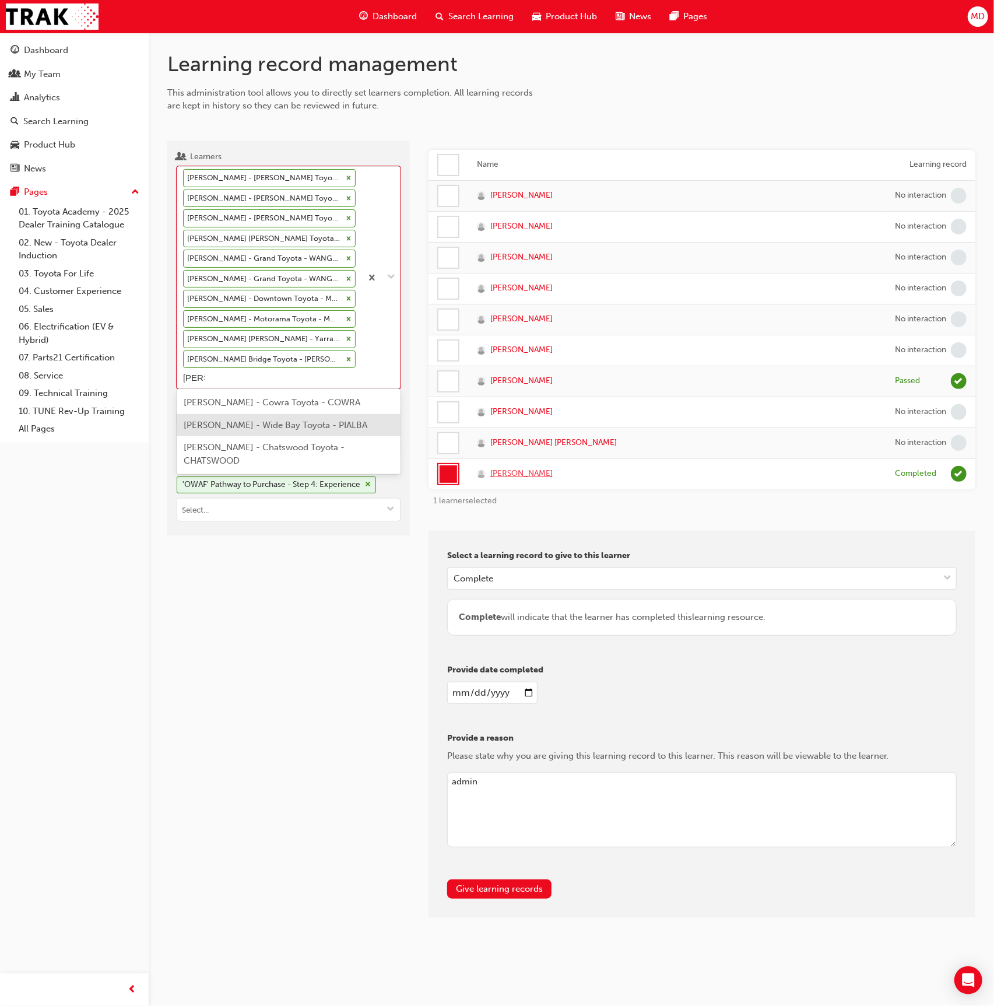
drag, startPoint x: 257, startPoint y: 422, endPoint x: 520, endPoint y: 466, distance: 267.4
click at [259, 422] on span "Toby Lynch - Wide Bay Toyota - PIALBA" at bounding box center [276, 425] width 184 height 10
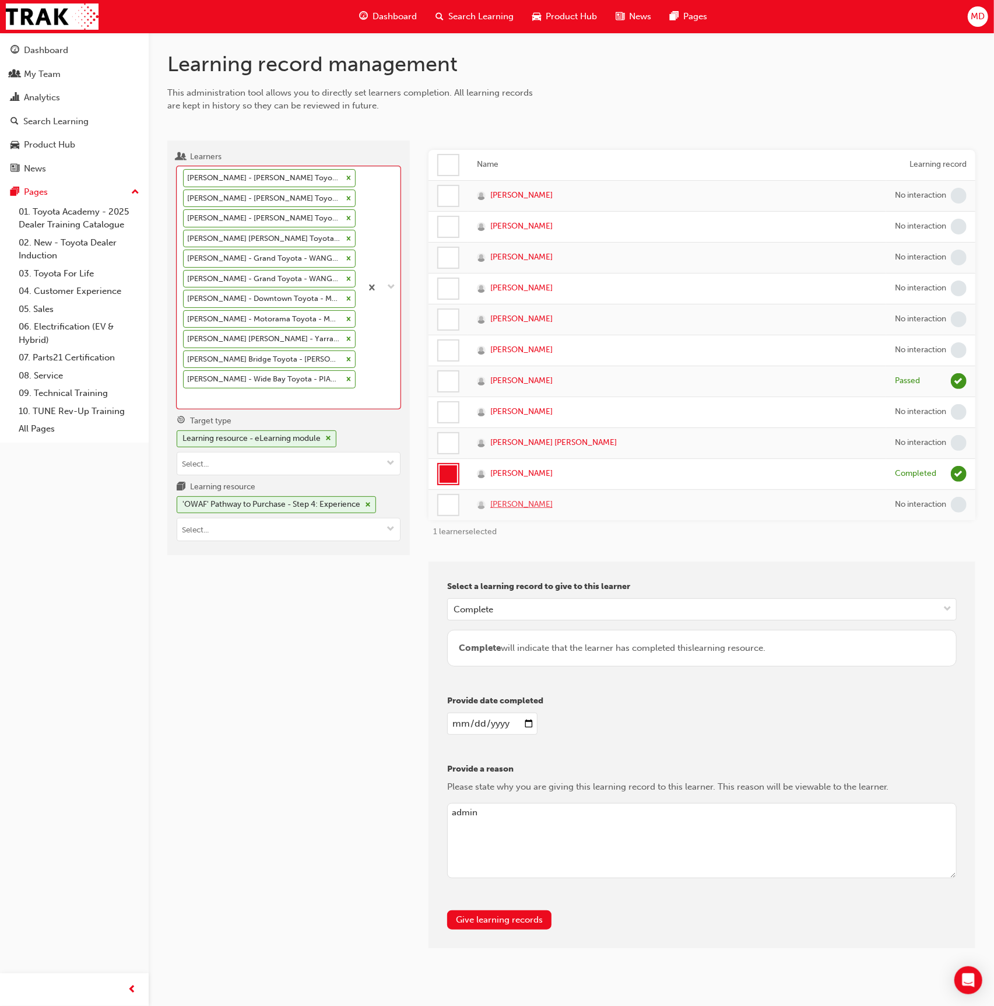
click at [521, 499] on span "Toby Lynch" at bounding box center [521, 504] width 62 height 13
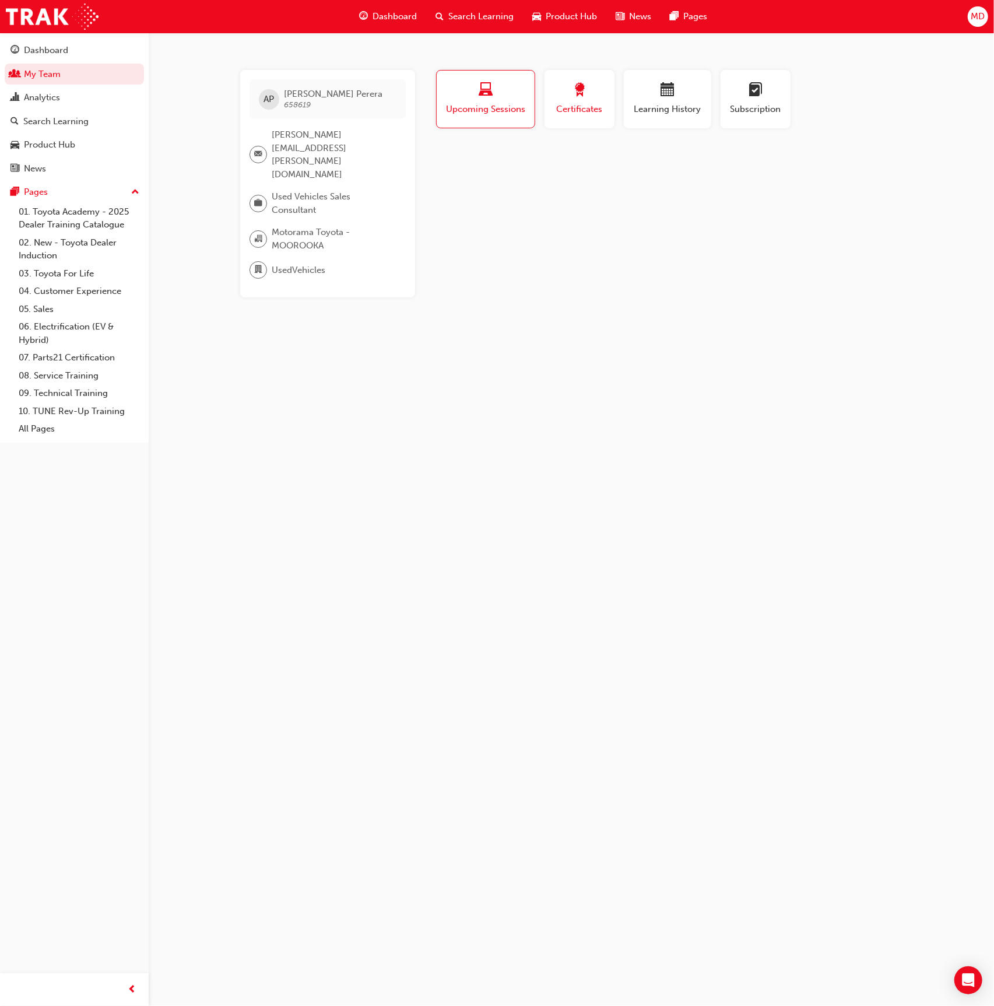
click at [577, 97] on span "award-icon" at bounding box center [580, 91] width 14 height 16
click at [677, 101] on div "Learning History" at bounding box center [668, 99] width 70 height 33
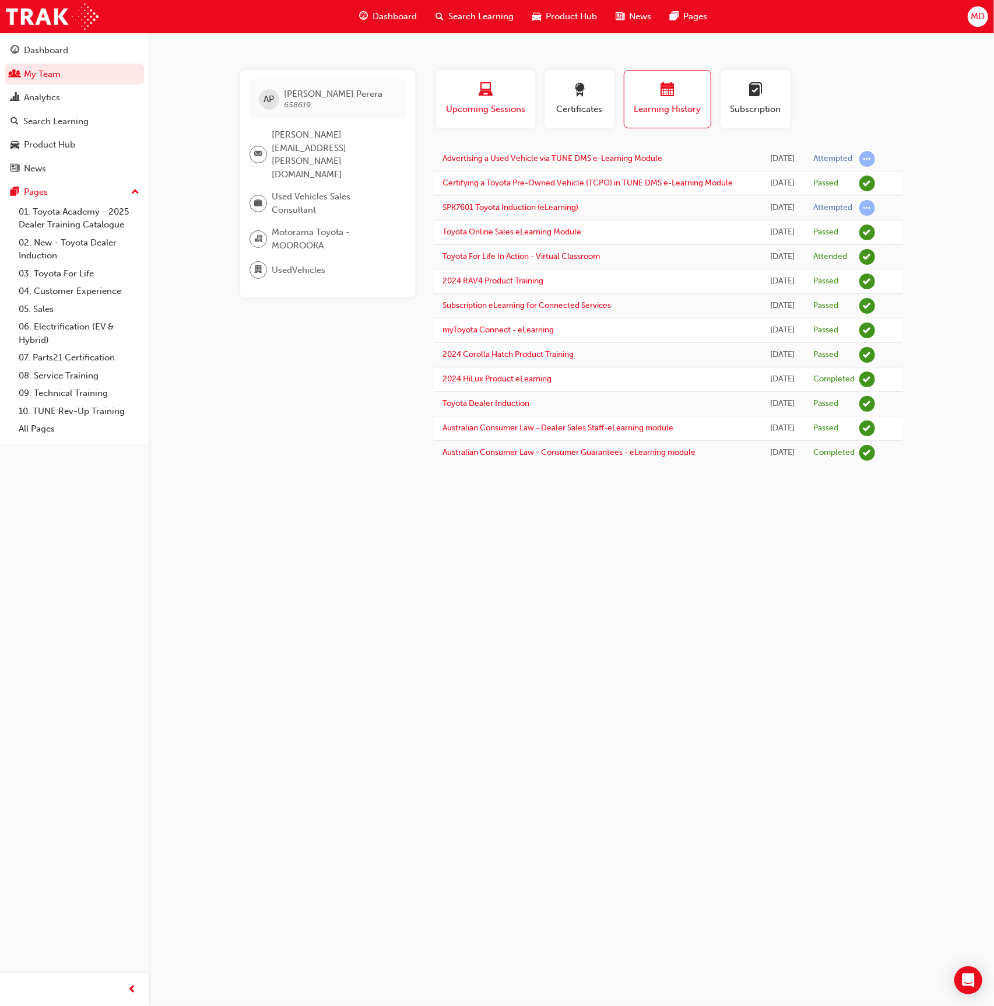
click at [483, 88] on span "laptop-icon" at bounding box center [486, 91] width 14 height 16
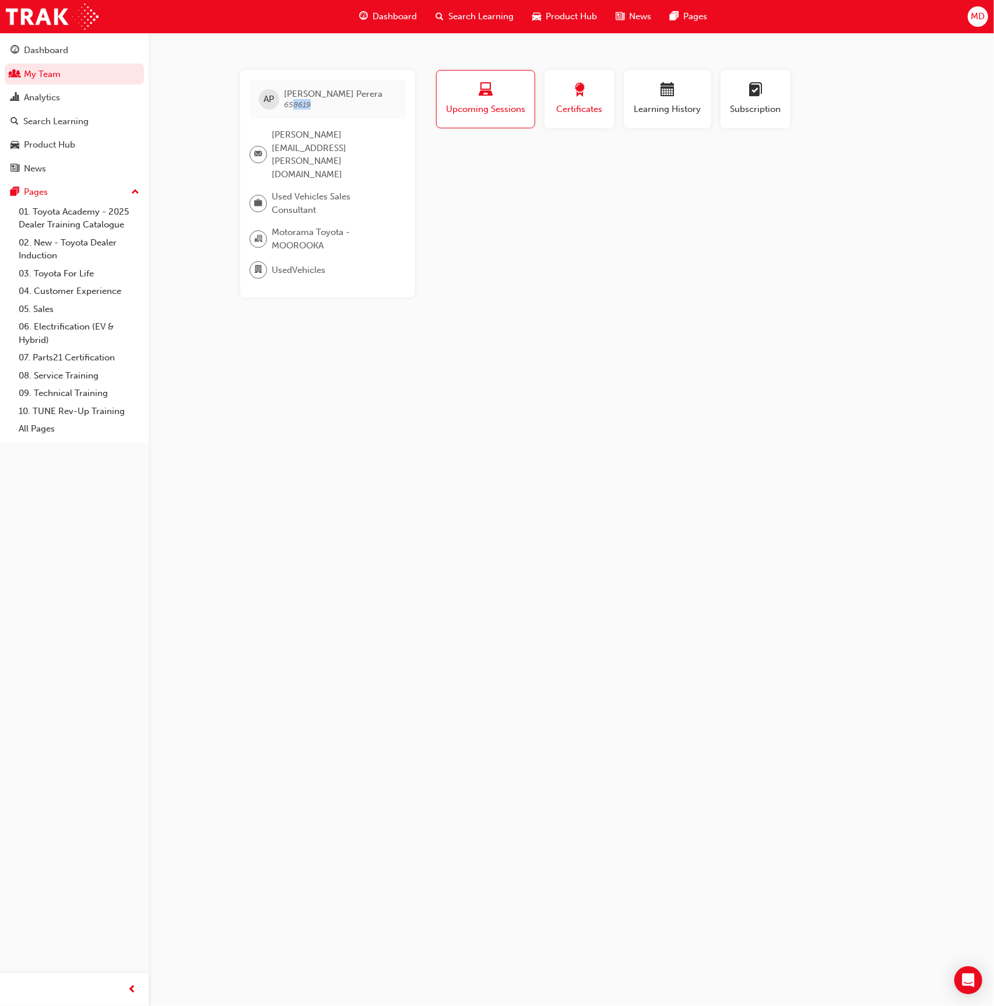
drag, startPoint x: 307, startPoint y: 109, endPoint x: 568, endPoint y: 103, distance: 260.7
click at [310, 106] on span "Adam Perera 658619" at bounding box center [333, 99] width 99 height 21
drag, startPoint x: 647, startPoint y: 106, endPoint x: 633, endPoint y: 106, distance: 13.4
click at [640, 106] on span "Learning History" at bounding box center [668, 109] width 70 height 13
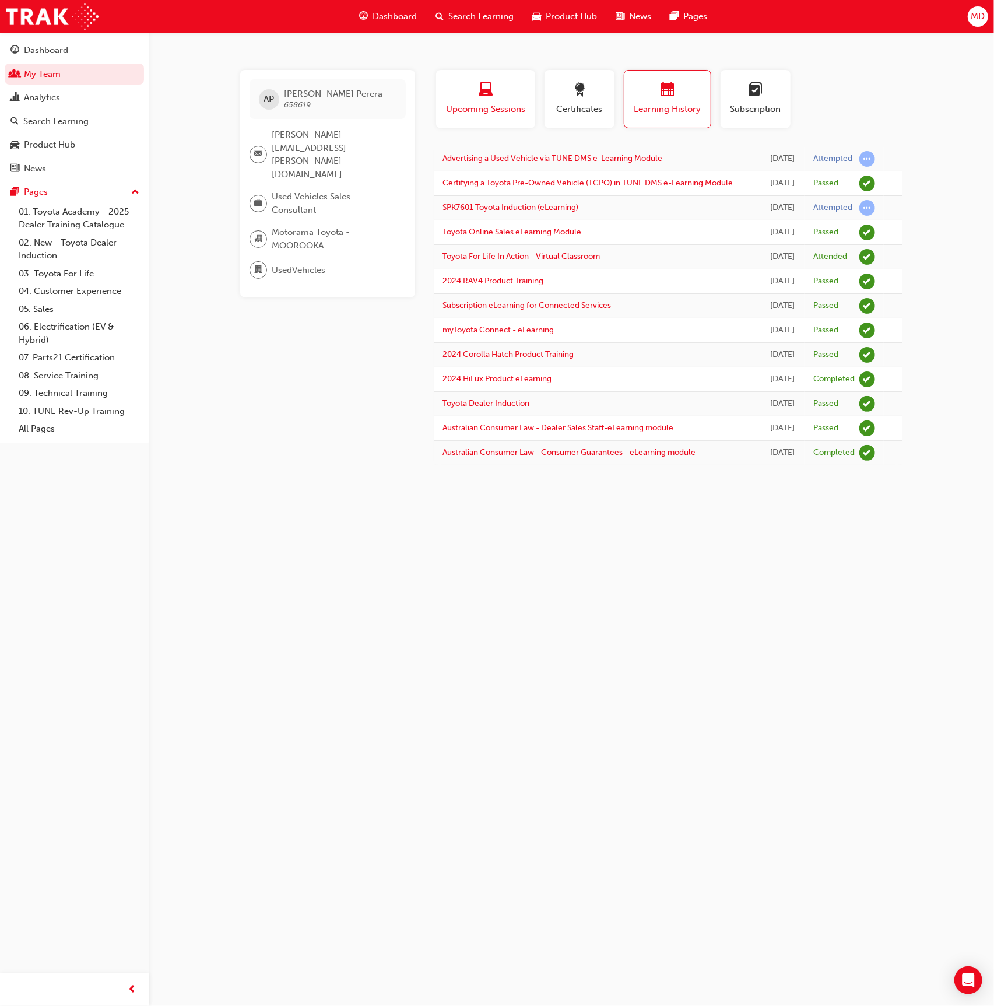
click at [493, 93] on div "button" at bounding box center [486, 92] width 82 height 18
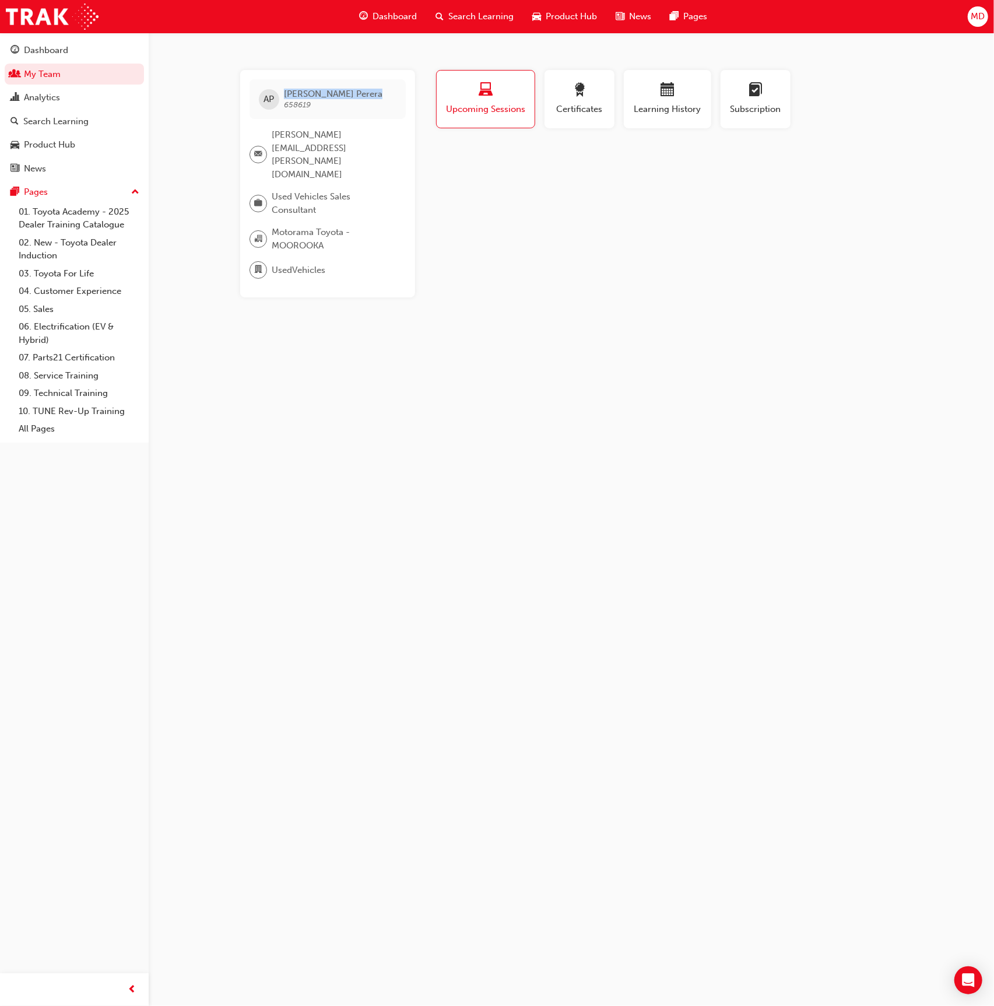
drag, startPoint x: 348, startPoint y: 97, endPoint x: 286, endPoint y: 97, distance: 61.8
click at [286, 97] on div "AP Adam Perera 658619" at bounding box center [328, 99] width 156 height 40
copy span "Adam Perera"
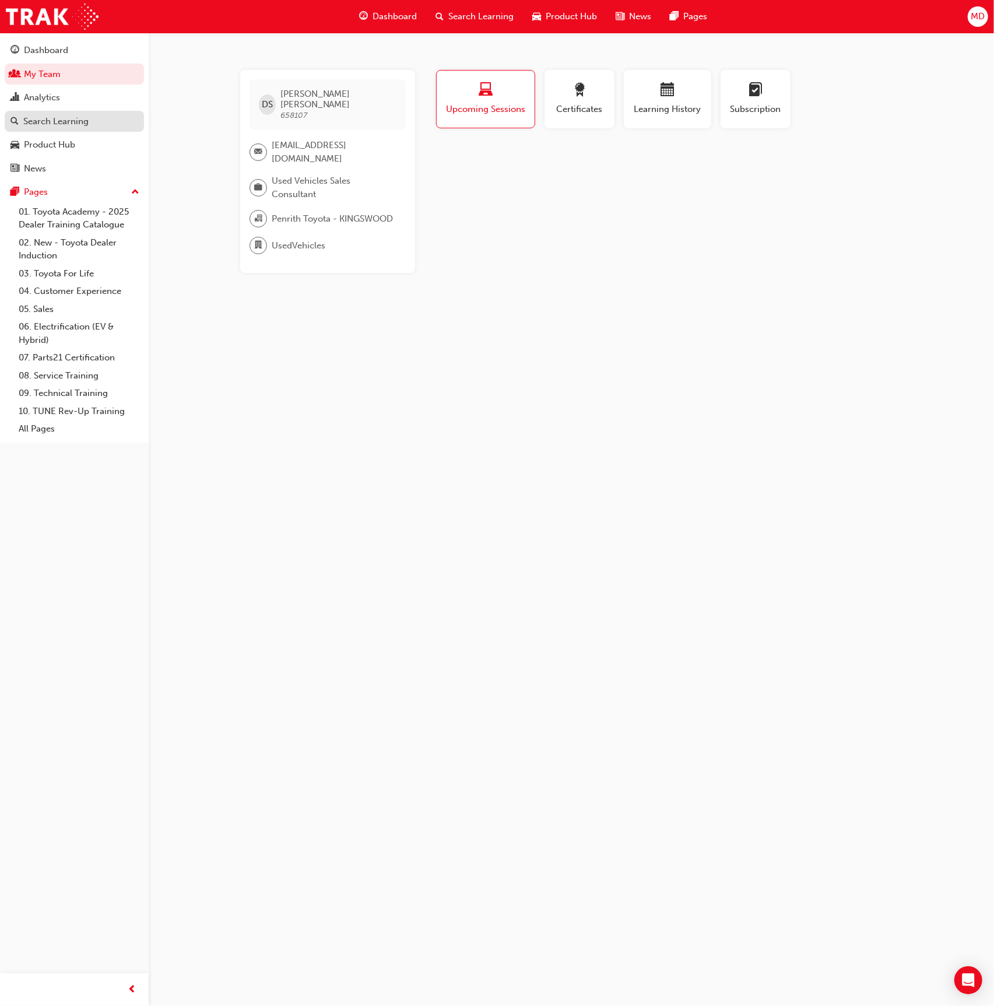
click at [103, 120] on div "Search Learning" at bounding box center [74, 121] width 128 height 15
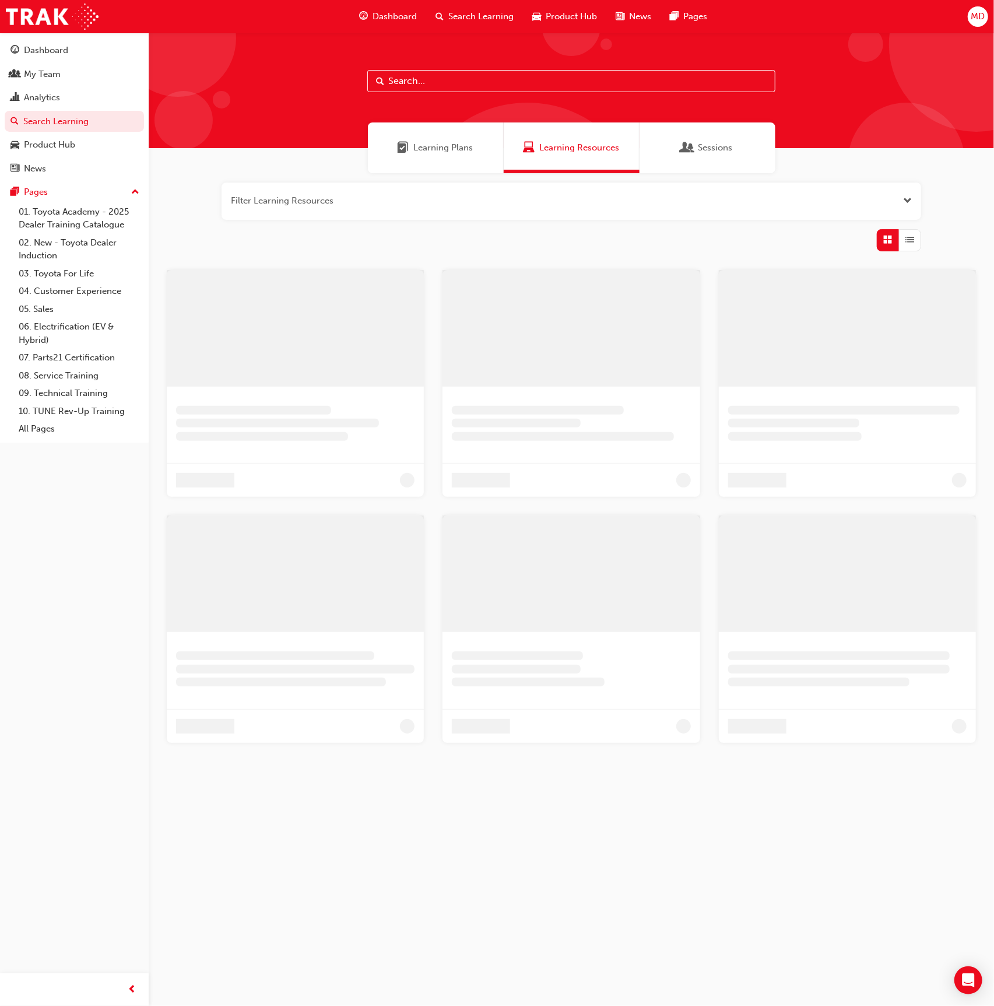
click at [444, 81] on input "text" at bounding box center [571, 81] width 408 height 22
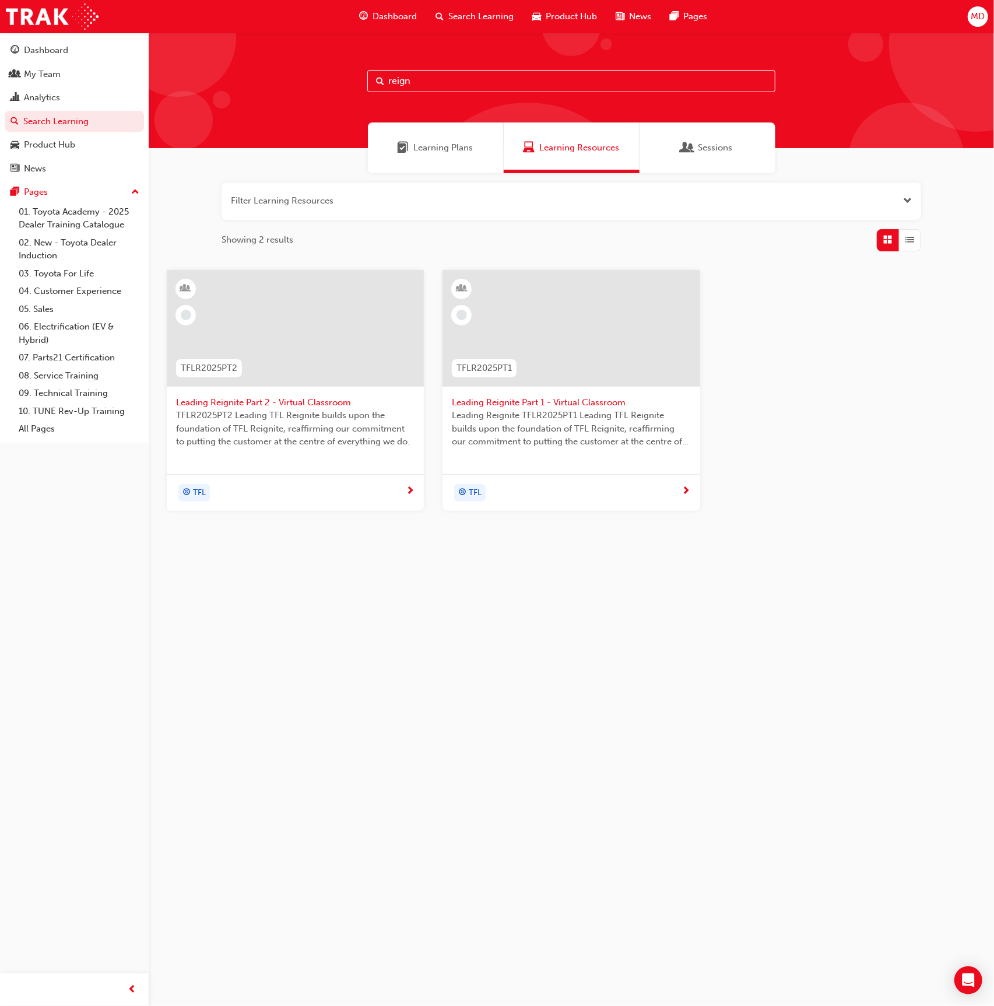
type input "reign"
drag, startPoint x: 362, startPoint y: 324, endPoint x: 327, endPoint y: 476, distance: 156.2
click at [363, 324] on div at bounding box center [295, 328] width 257 height 117
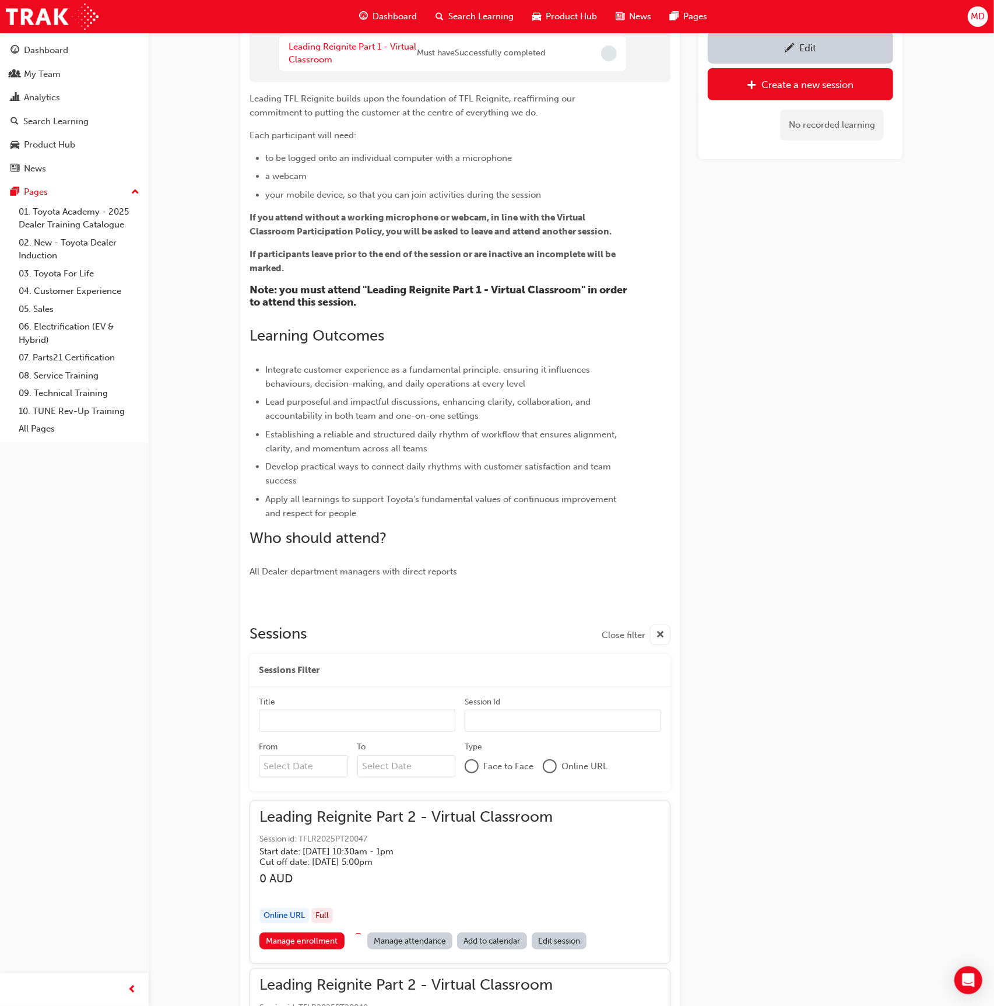
scroll to position [281, 0]
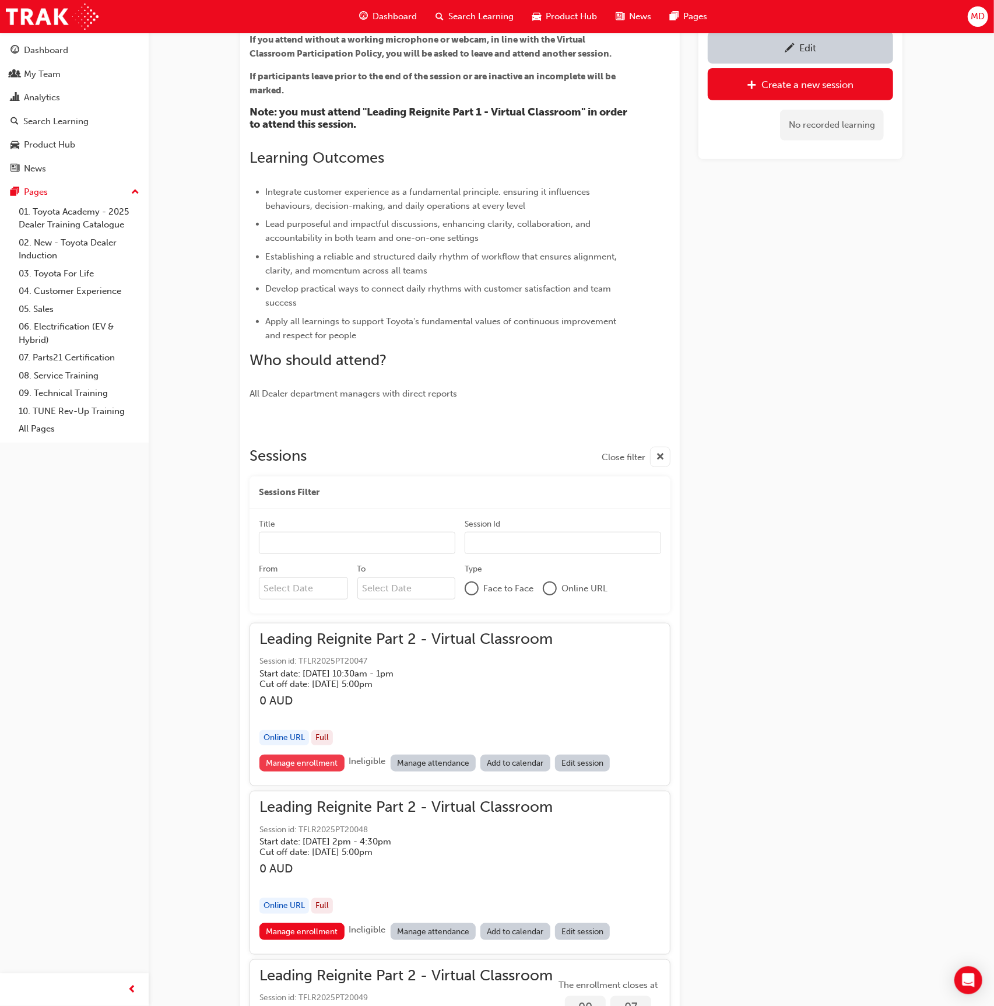
click at [308, 756] on link "Manage enrollment" at bounding box center [301, 763] width 85 height 17
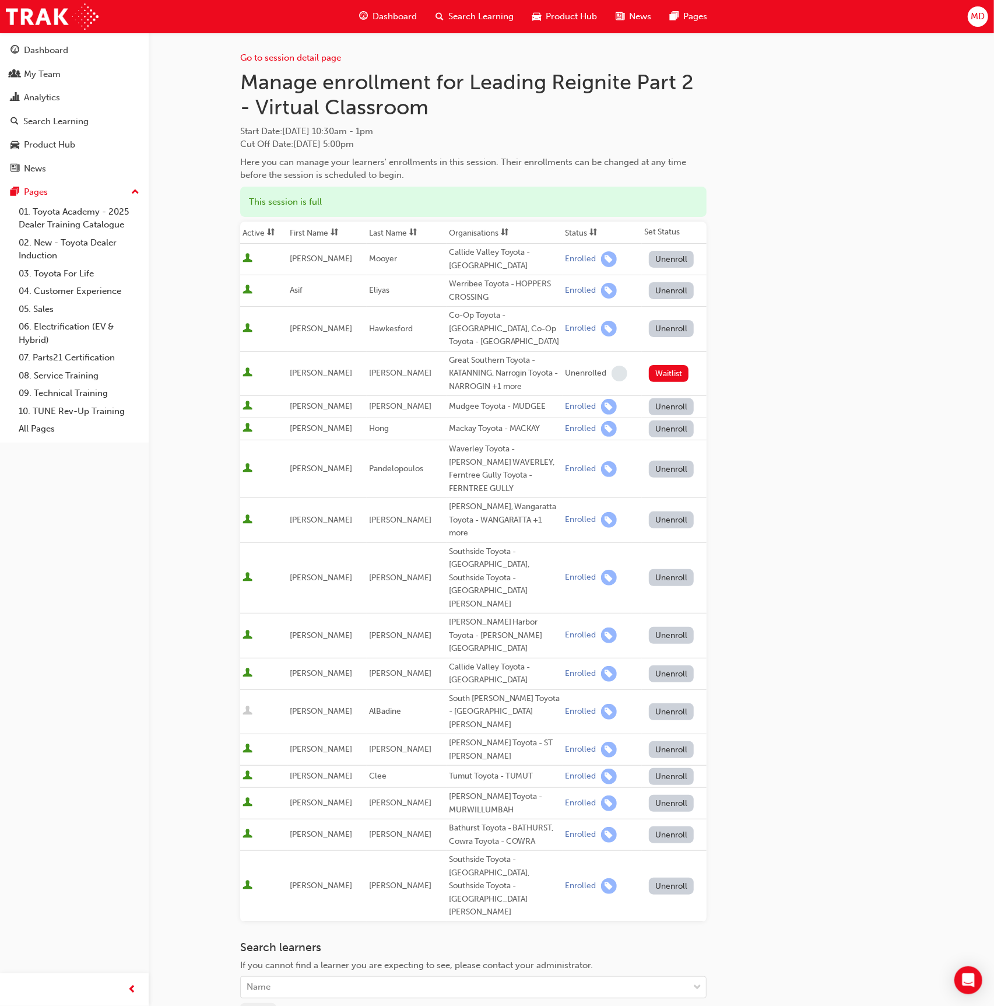
click at [661, 461] on button "Unenroll" at bounding box center [671, 469] width 45 height 17
